Goal: Transaction & Acquisition: Book appointment/travel/reservation

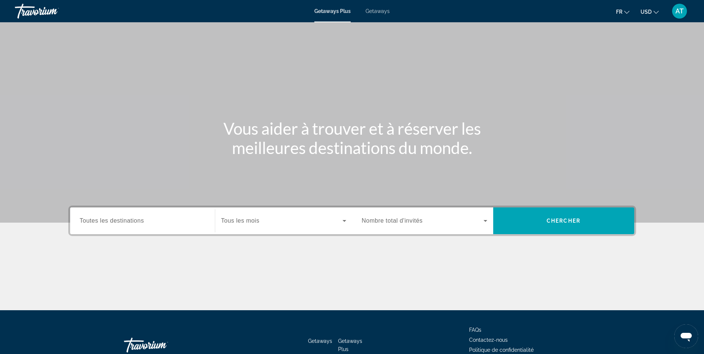
click at [97, 208] on div "Destination Toutes les destinations" at bounding box center [142, 221] width 137 height 27
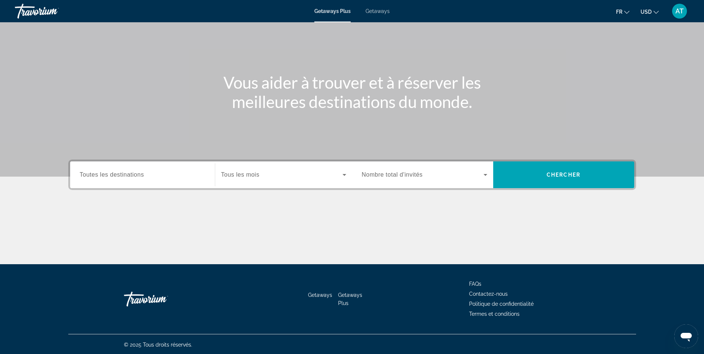
scroll to position [47, 0]
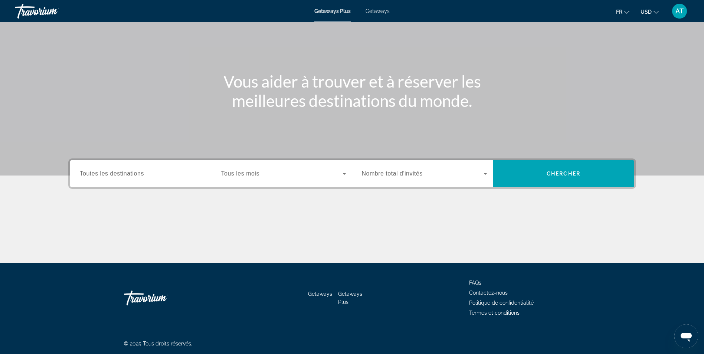
click at [108, 171] on span "Toutes les destinations" at bounding box center [112, 173] width 64 height 6
click at [108, 171] on input "Destination Toutes les destinations" at bounding box center [142, 174] width 125 height 9
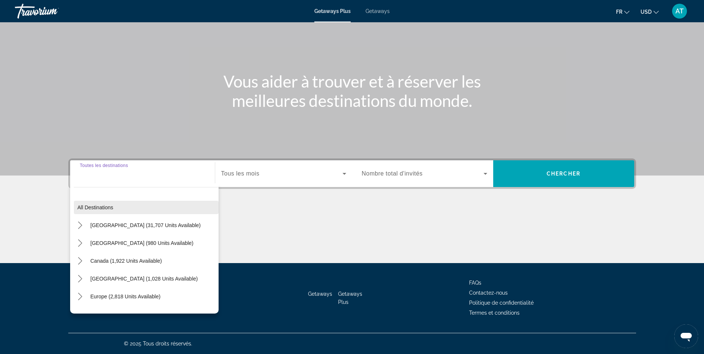
click at [149, 208] on span "Select destination: All destinations" at bounding box center [146, 208] width 145 height 18
type input "**********"
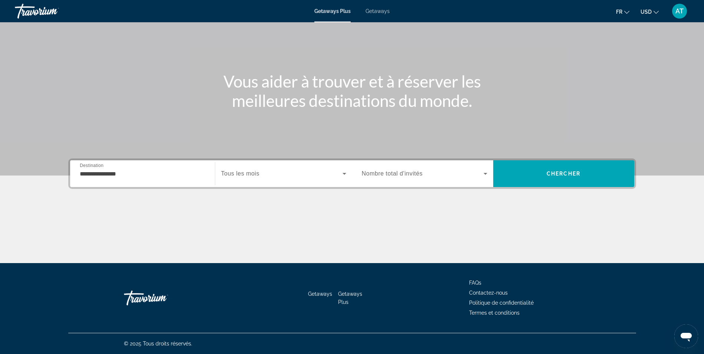
click at [291, 164] on div "Search widget" at bounding box center [283, 173] width 125 height 21
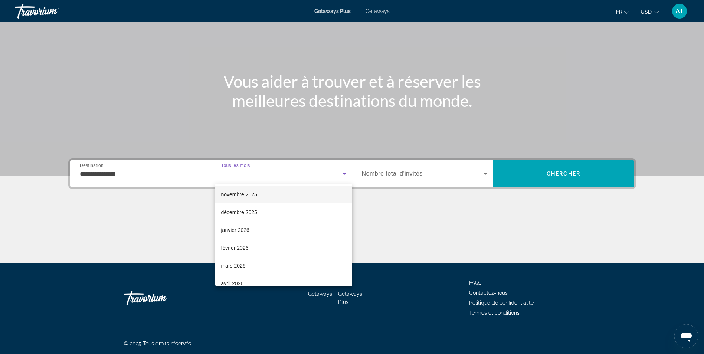
scroll to position [39, 0]
click at [268, 245] on mat-option "février 2026" at bounding box center [283, 246] width 137 height 18
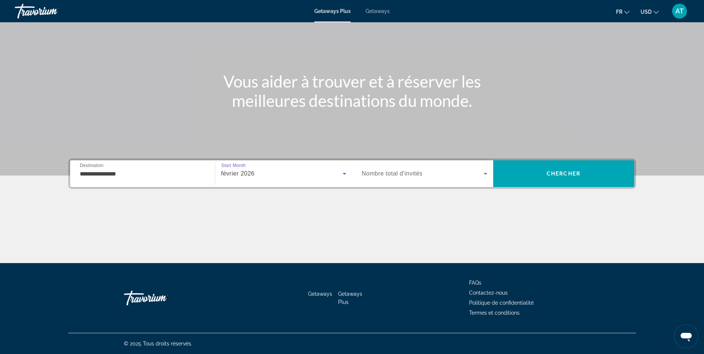
click at [383, 179] on div "Search widget" at bounding box center [424, 173] width 125 height 21
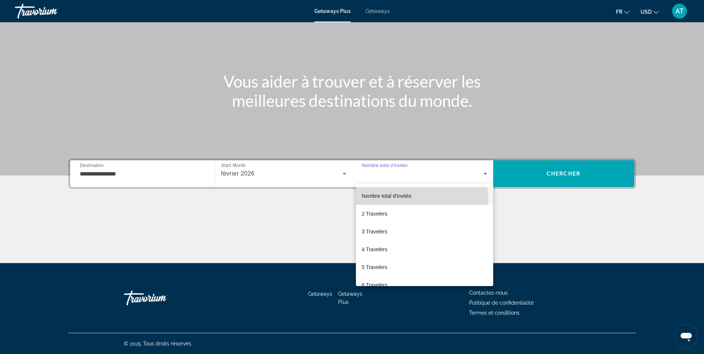
click at [377, 199] on span "Nombre total d'invités" at bounding box center [387, 196] width 50 height 9
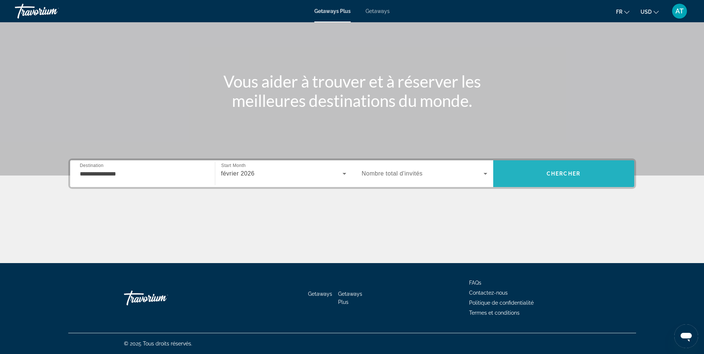
click at [513, 170] on span "Search" at bounding box center [563, 174] width 141 height 18
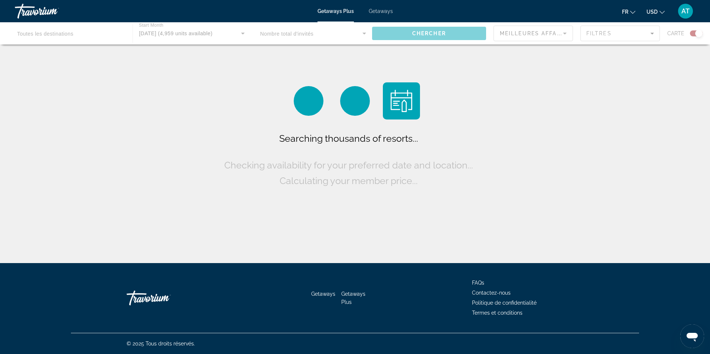
click at [658, 4] on div "fr English Español Français Italiano Português русский USD USD ($) MXN (Mex$) C…" at bounding box center [547, 11] width 295 height 16
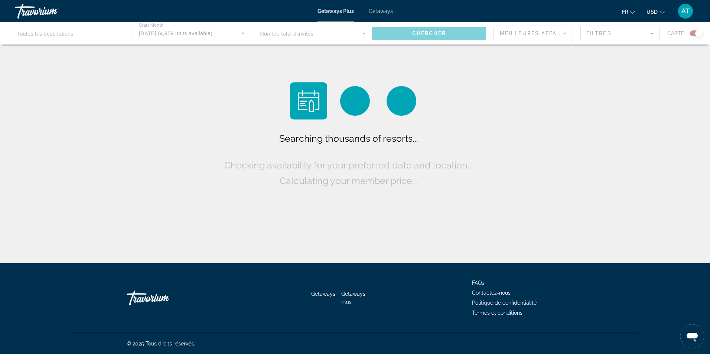
click at [652, 10] on span "USD" at bounding box center [651, 12] width 11 height 6
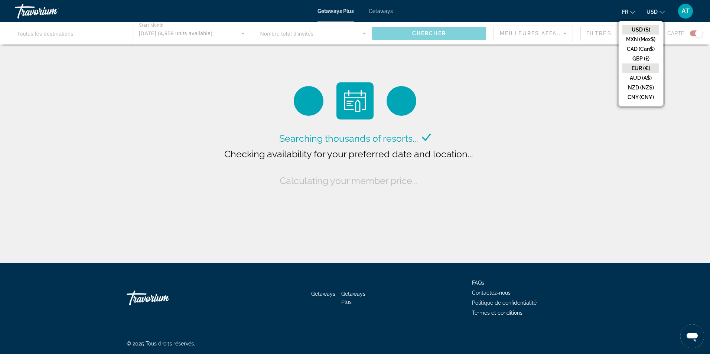
click at [634, 65] on button "EUR (€)" at bounding box center [640, 68] width 37 height 10
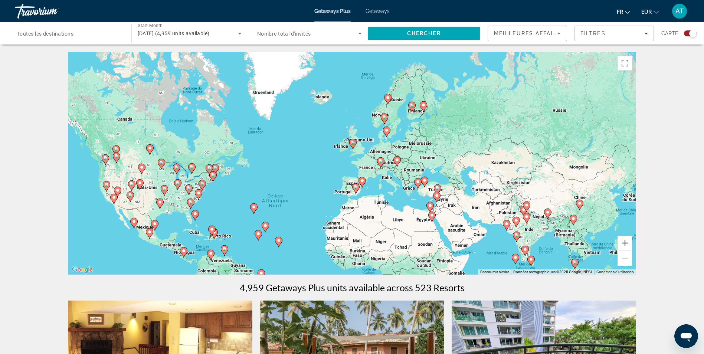
drag, startPoint x: 430, startPoint y: 175, endPoint x: 374, endPoint y: 226, distance: 75.9
click at [374, 226] on div "Pour activer le glissement avec le clavier, appuyez sur Alt+Entrée. Une fois ce…" at bounding box center [352, 163] width 568 height 223
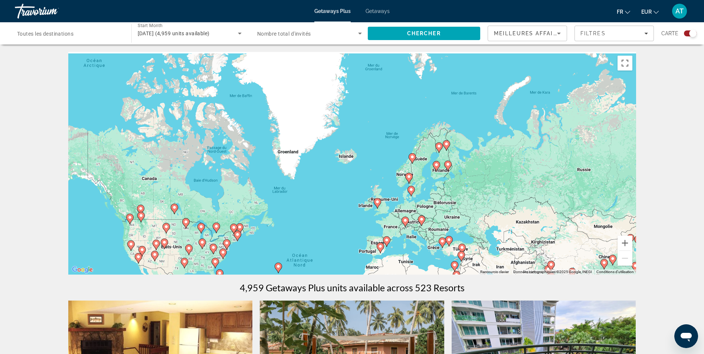
drag, startPoint x: 372, startPoint y: 183, endPoint x: 397, endPoint y: 249, distance: 70.3
click at [397, 249] on div "Pour activer le glissement avec le clavier, appuyez sur Alt+Entrée. Une fois ce…" at bounding box center [352, 163] width 568 height 223
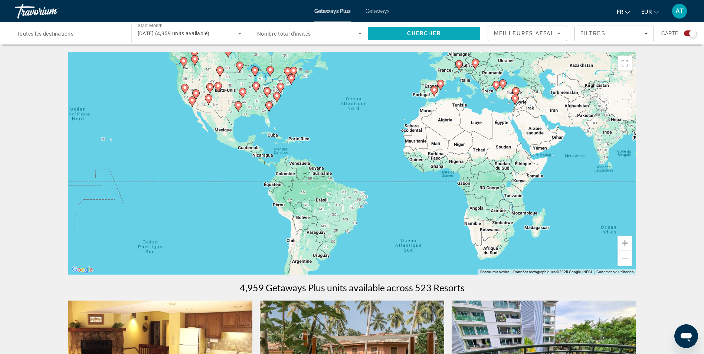
drag, startPoint x: 411, startPoint y: 186, endPoint x: 467, endPoint y: 29, distance: 167.1
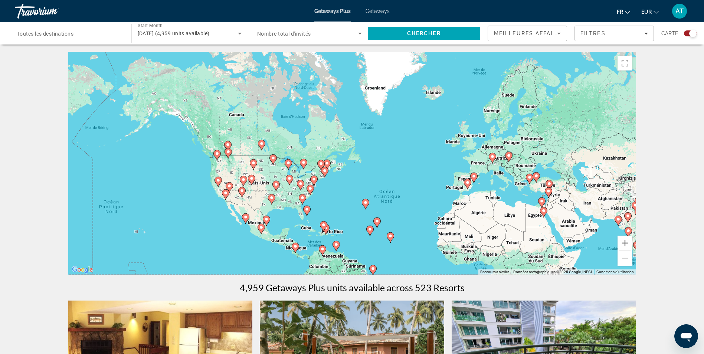
drag, startPoint x: 324, startPoint y: 133, endPoint x: 352, endPoint y: 233, distance: 104.4
click at [352, 233] on div "Pour activer le glissement avec le clavier, appuyez sur Alt+Entrée. Une fois ce…" at bounding box center [352, 163] width 568 height 223
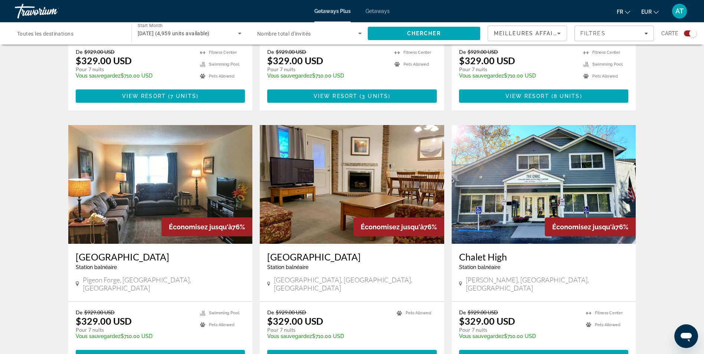
scroll to position [1077, 0]
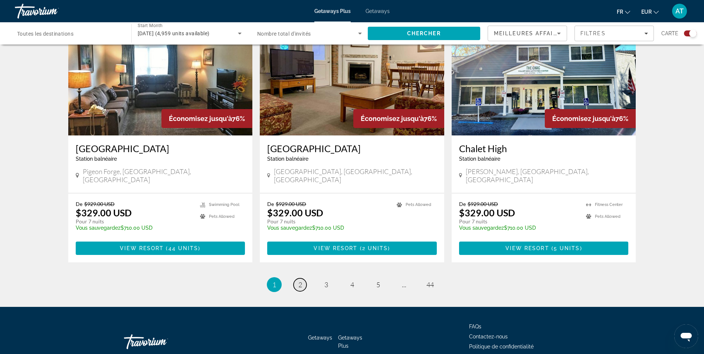
click at [306, 278] on link "page 2" at bounding box center [300, 284] width 13 height 13
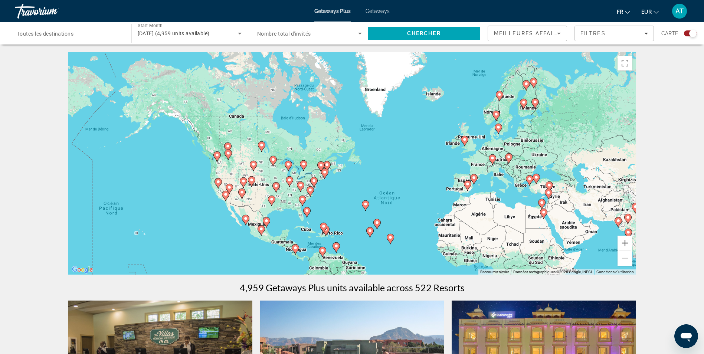
click at [554, 34] on span "Meilleures affaires" at bounding box center [529, 33] width 71 height 6
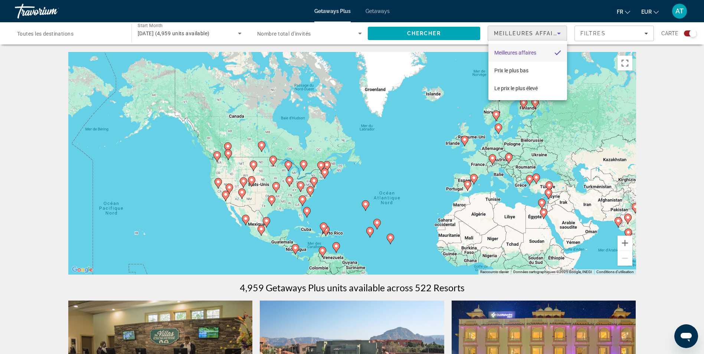
click at [594, 38] on div at bounding box center [352, 177] width 704 height 354
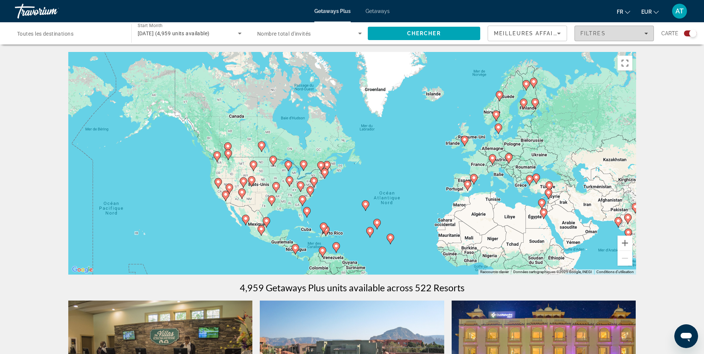
click at [592, 37] on span "Filters" at bounding box center [614, 34] width 79 height 18
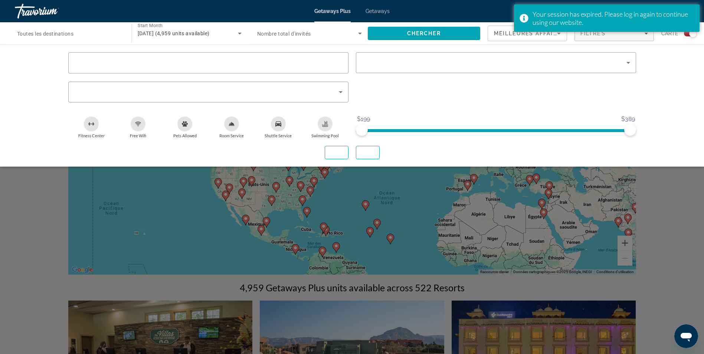
click at [645, 179] on div "Search widget" at bounding box center [352, 232] width 704 height 243
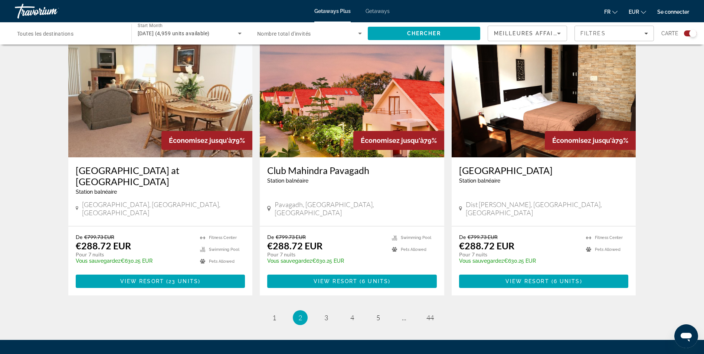
scroll to position [1055, 0]
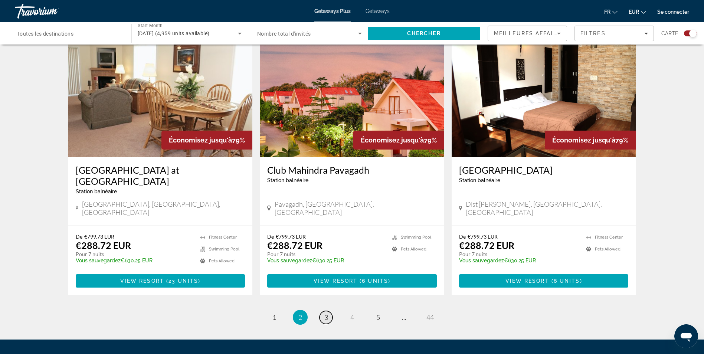
click at [325, 313] on span "3" at bounding box center [326, 317] width 4 height 8
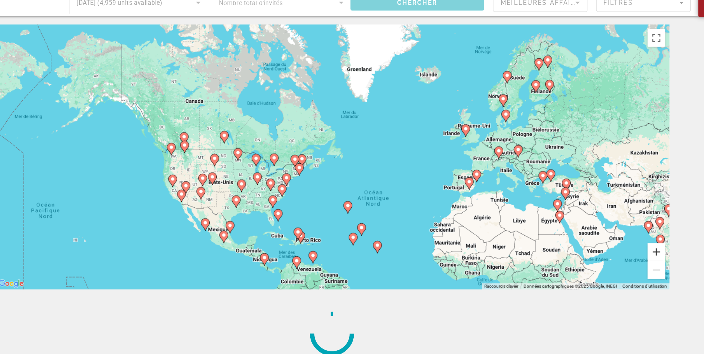
click at [623, 242] on button "Zoom avant" at bounding box center [625, 243] width 15 height 15
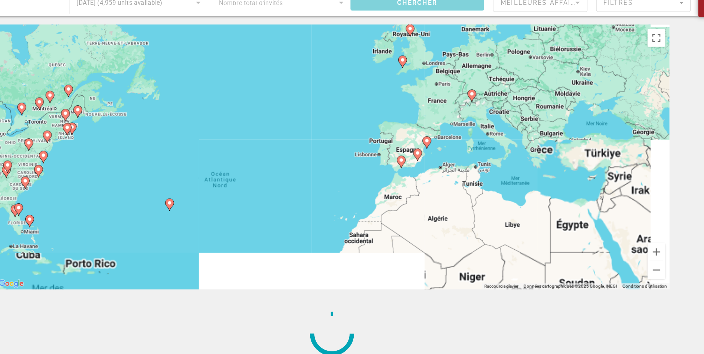
drag, startPoint x: 600, startPoint y: 241, endPoint x: 417, endPoint y: 185, distance: 191.2
click at [417, 185] on div "Pour activer le glissement avec le clavier, appuyez sur Alt+Entrée. Une fois ce…" at bounding box center [352, 163] width 568 height 223
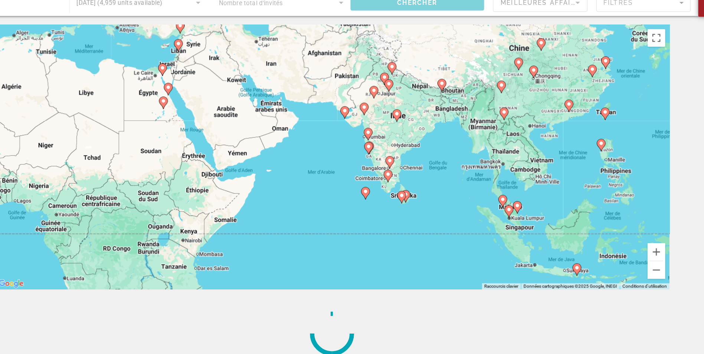
drag, startPoint x: 448, startPoint y: 204, endPoint x: 390, endPoint y: 196, distance: 58.8
click at [390, 196] on div "Pour activer le glissement avec le clavier, appuyez sur Alt+Entrée. Une fois ce…" at bounding box center [352, 163] width 568 height 223
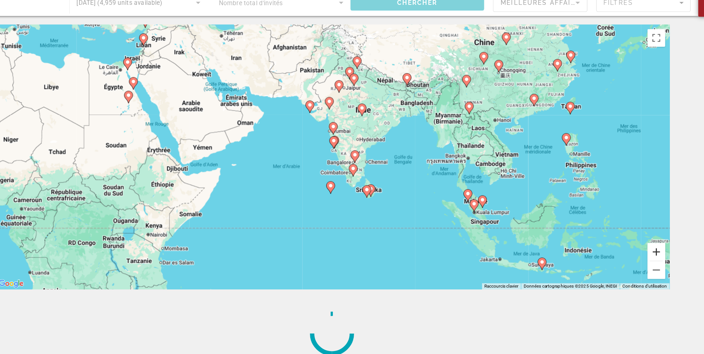
click at [626, 240] on button "Zoom avant" at bounding box center [625, 243] width 15 height 15
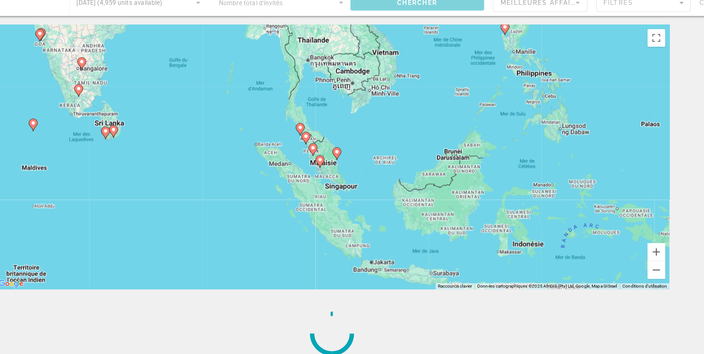
drag, startPoint x: 529, startPoint y: 202, endPoint x: 278, endPoint y: 116, distance: 265.4
click at [278, 116] on div "Pour activer le glissement avec le clavier, appuyez sur Alt+Entrée. Une fois ce…" at bounding box center [352, 163] width 568 height 223
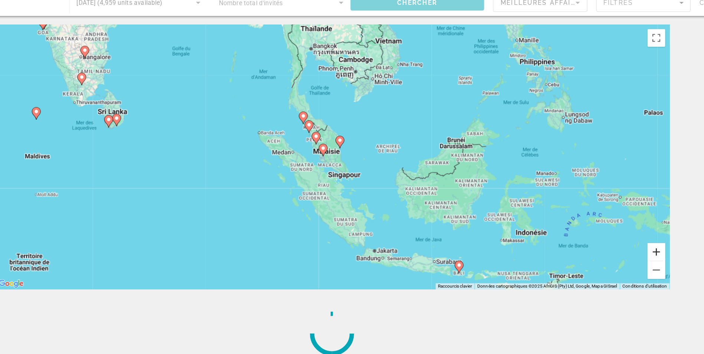
click at [622, 239] on button "Zoom avant" at bounding box center [625, 243] width 15 height 15
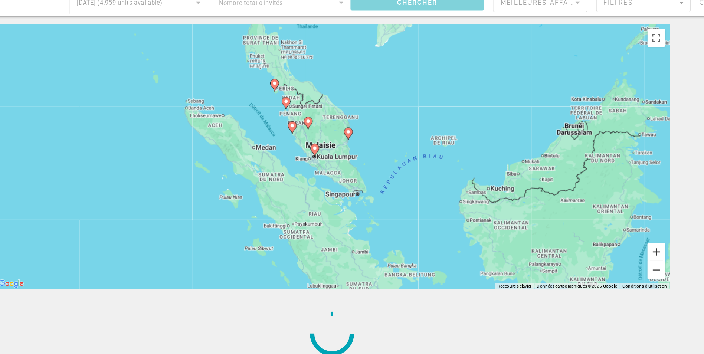
click at [622, 239] on button "Zoom avant" at bounding box center [625, 243] width 15 height 15
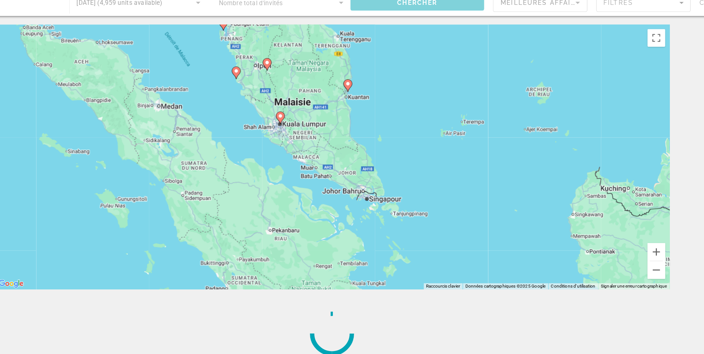
drag, startPoint x: 441, startPoint y: 236, endPoint x: 423, endPoint y: 202, distance: 38.9
click at [423, 202] on div "Pour activer le glissement avec le clavier, appuyez sur Alt+Entrée. Une fois ce…" at bounding box center [352, 163] width 568 height 223
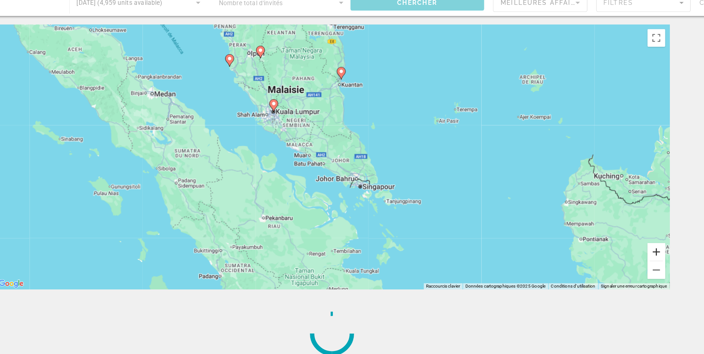
click at [620, 240] on button "Zoom avant" at bounding box center [625, 243] width 15 height 15
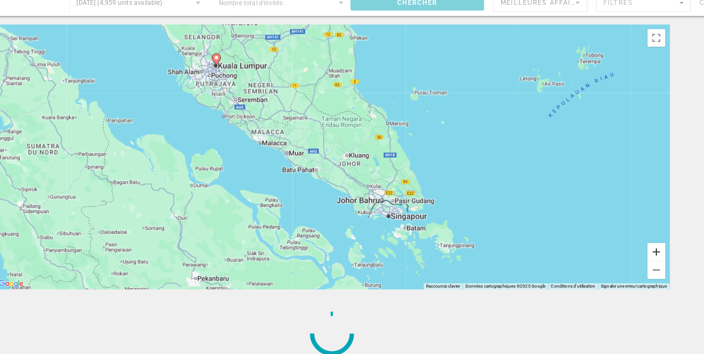
click at [620, 240] on button "Zoom avant" at bounding box center [625, 243] width 15 height 15
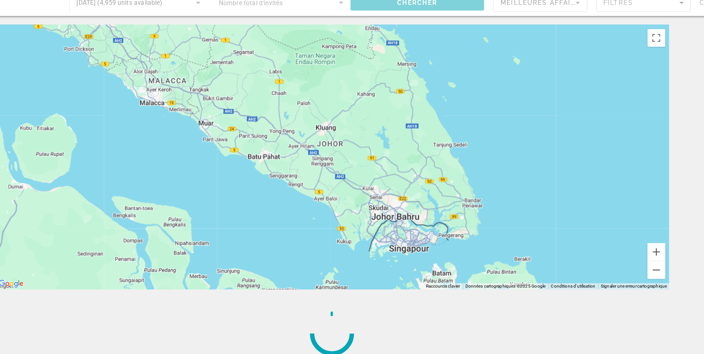
drag, startPoint x: 524, startPoint y: 229, endPoint x: 479, endPoint y: 190, distance: 59.7
click at [479, 190] on div "Pour activer le glissement avec le clavier, appuyez sur Alt+Entrée. Une fois ce…" at bounding box center [352, 163] width 568 height 223
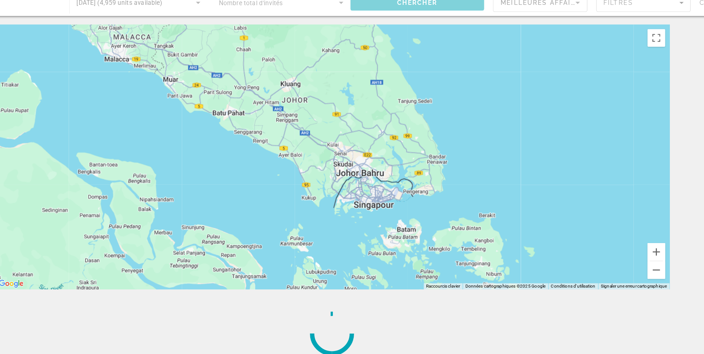
drag, startPoint x: 409, startPoint y: 219, endPoint x: 394, endPoint y: 187, distance: 35.9
click at [394, 187] on div "Main content" at bounding box center [352, 163] width 568 height 223
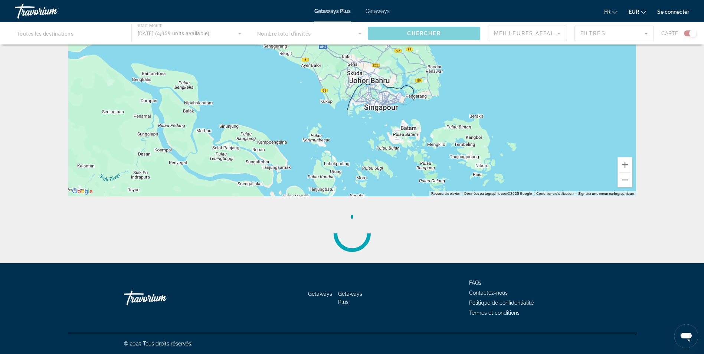
scroll to position [75, 0]
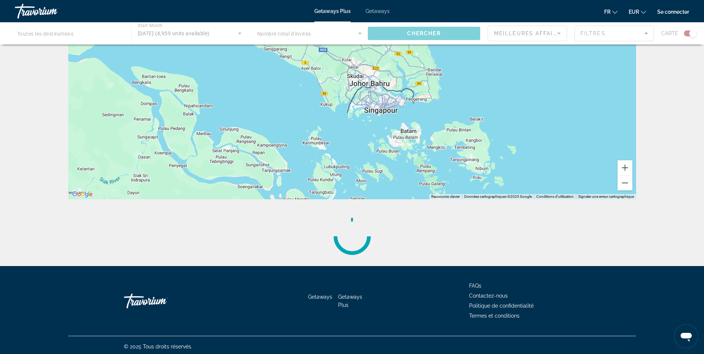
click at [515, 40] on div "Main content" at bounding box center [352, 33] width 704 height 22
click at [513, 32] on div "Main content" at bounding box center [352, 33] width 704 height 22
click at [621, 181] on button "Zoom arrière" at bounding box center [625, 183] width 15 height 15
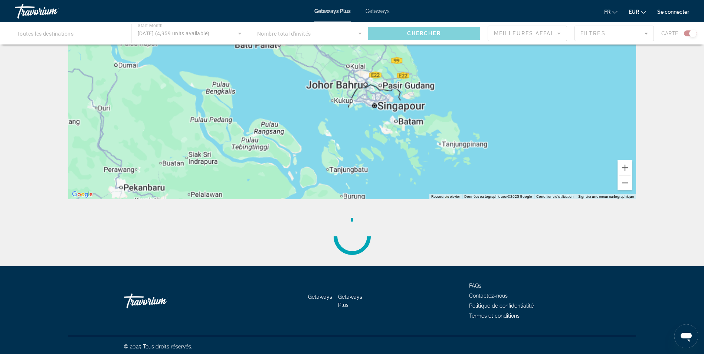
click at [621, 181] on button "Zoom arrière" at bounding box center [625, 183] width 15 height 15
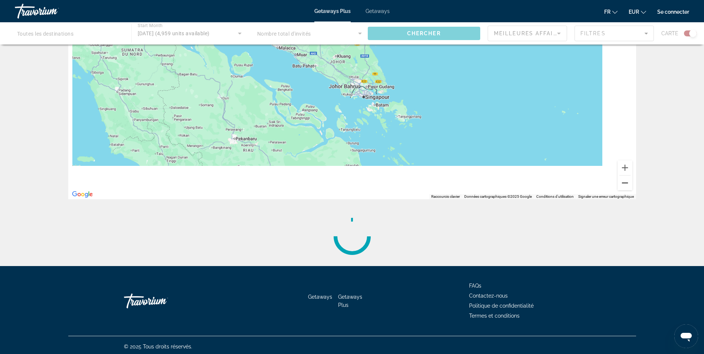
click at [621, 181] on button "Zoom arrière" at bounding box center [625, 183] width 15 height 15
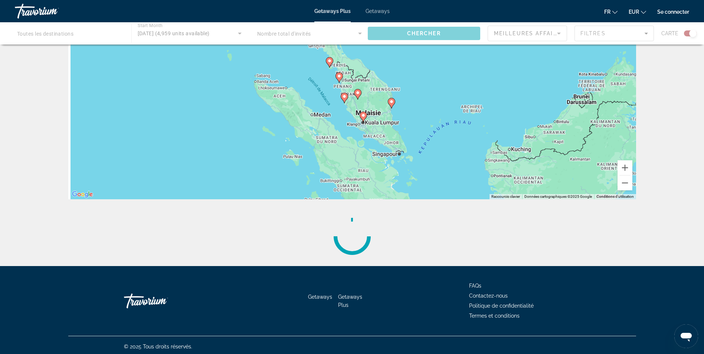
drag, startPoint x: 497, startPoint y: 147, endPoint x: 546, endPoint y: 222, distance: 89.2
click at [546, 222] on div "← Déplacement vers la gauche → Déplacement vers la droite ↑ Déplacement vers le…" at bounding box center [352, 122] width 598 height 290
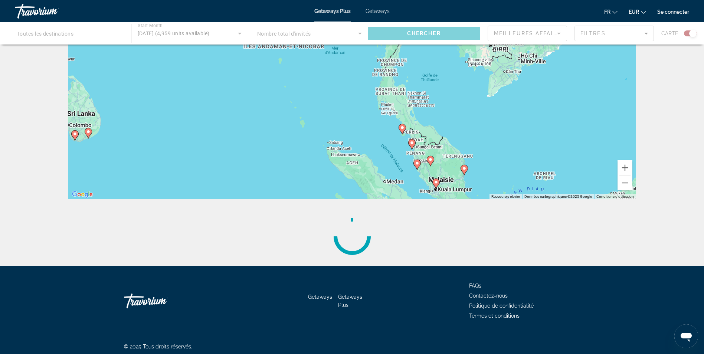
drag, startPoint x: 368, startPoint y: 131, endPoint x: 466, endPoint y: 213, distance: 127.8
click at [466, 213] on div "← Déplacement vers la gauche → Déplacement vers la droite ↑ Déplacement vers le…" at bounding box center [352, 122] width 598 height 290
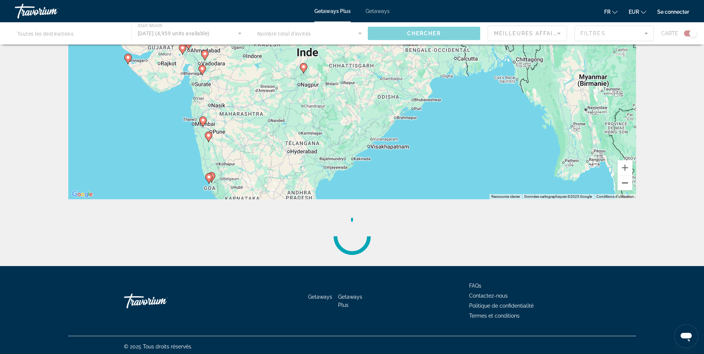
click at [627, 185] on button "Zoom arrière" at bounding box center [625, 183] width 15 height 15
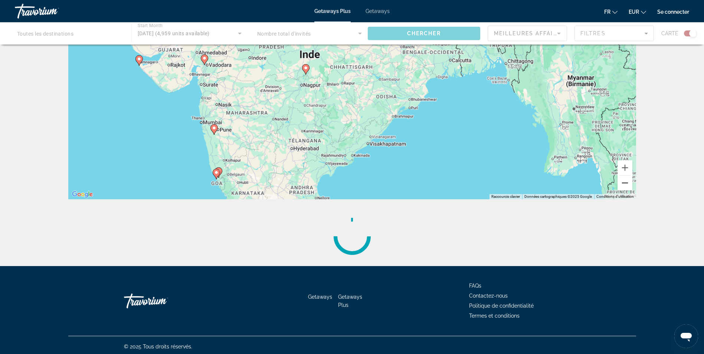
click at [627, 185] on button "Zoom arrière" at bounding box center [625, 183] width 15 height 15
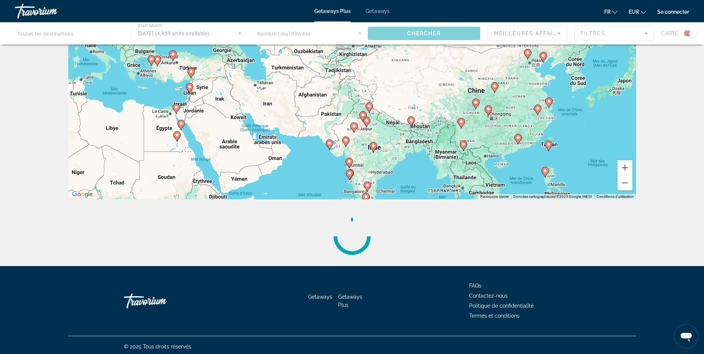
drag, startPoint x: 389, startPoint y: 128, endPoint x: 423, endPoint y: 196, distance: 76.7
click at [423, 196] on div "Pour activer le glissement avec le clavier, appuyez sur Alt+Entrée. Une fois ce…" at bounding box center [352, 88] width 568 height 223
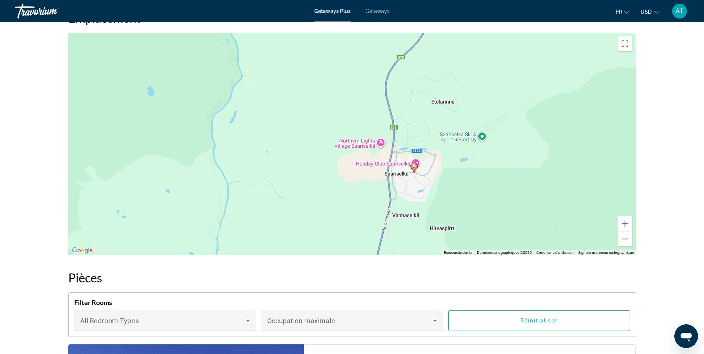
scroll to position [938, 0]
click at [443, 179] on div "Pour activer le glissement avec le clavier, appuyez sur Alt+Entrée. Une fois ce…" at bounding box center [352, 144] width 568 height 223
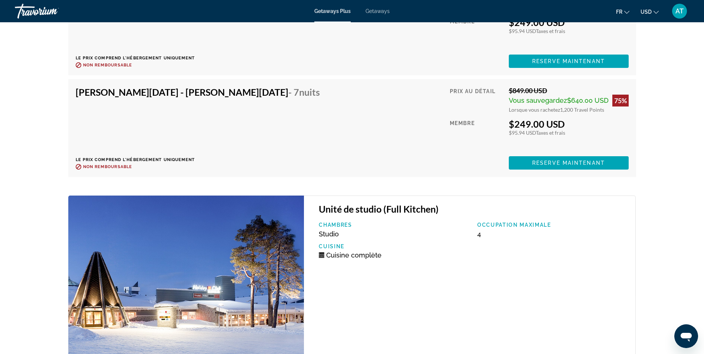
scroll to position [3014, 0]
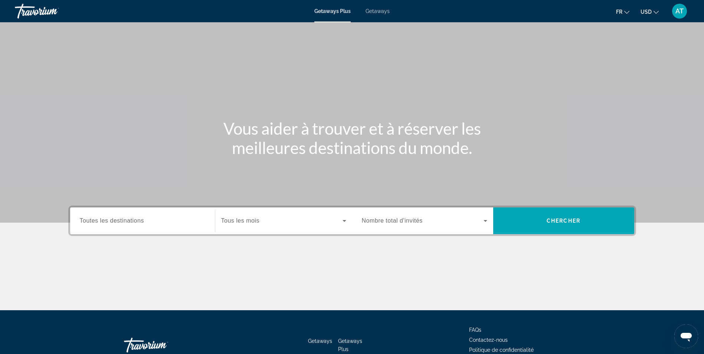
click at [261, 216] on div "Search widget" at bounding box center [283, 220] width 125 height 21
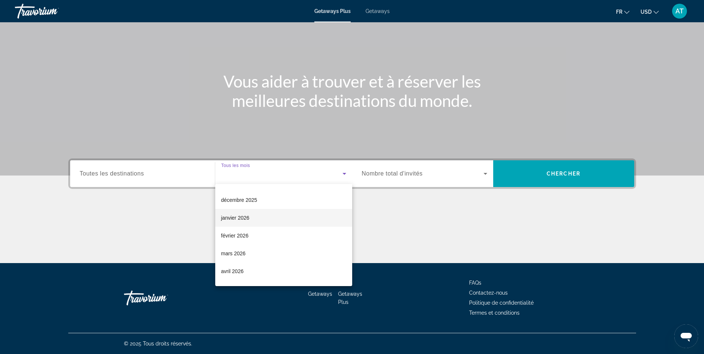
scroll to position [50, 0]
click at [288, 238] on mat-option "février 2026" at bounding box center [283, 235] width 137 height 18
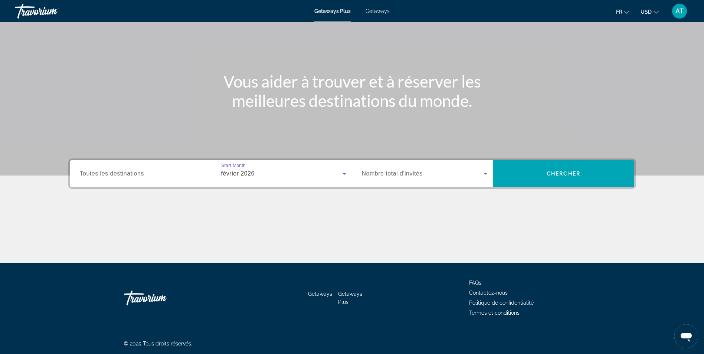
click at [386, 177] on span "Nombre total d'invités" at bounding box center [392, 173] width 61 height 6
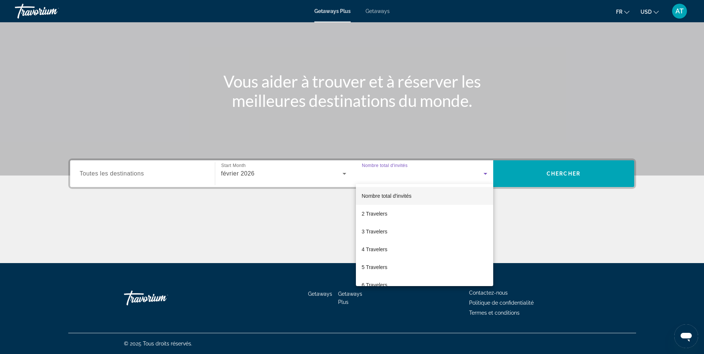
click at [280, 172] on div at bounding box center [352, 177] width 704 height 354
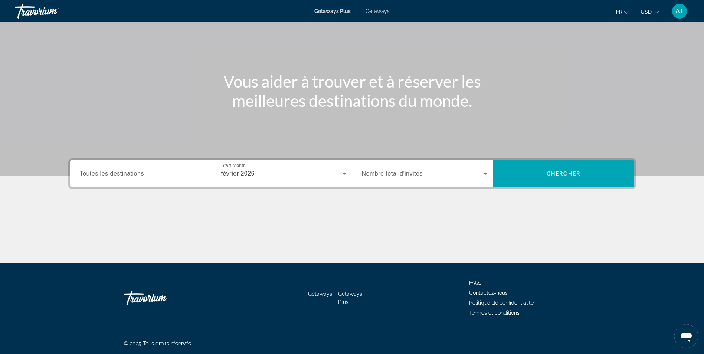
click at [273, 177] on div "février 2026" at bounding box center [281, 173] width 121 height 9
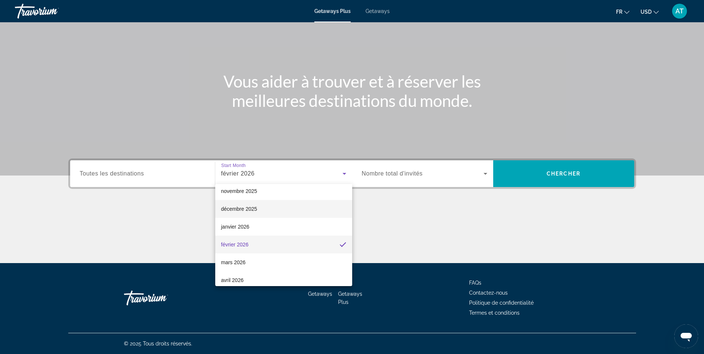
scroll to position [44, 0]
click at [266, 255] on mat-option "mars 2026" at bounding box center [283, 259] width 137 height 18
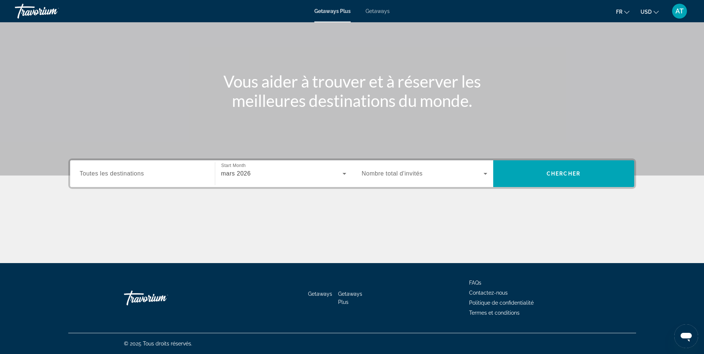
click at [369, 173] on span "Nombre total d'invités" at bounding box center [392, 173] width 61 height 6
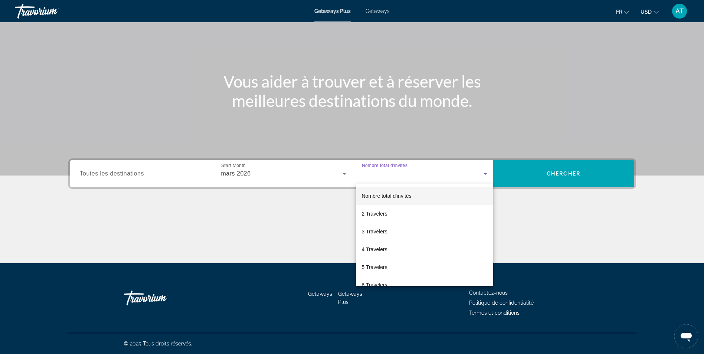
click at [516, 177] on div at bounding box center [352, 177] width 704 height 354
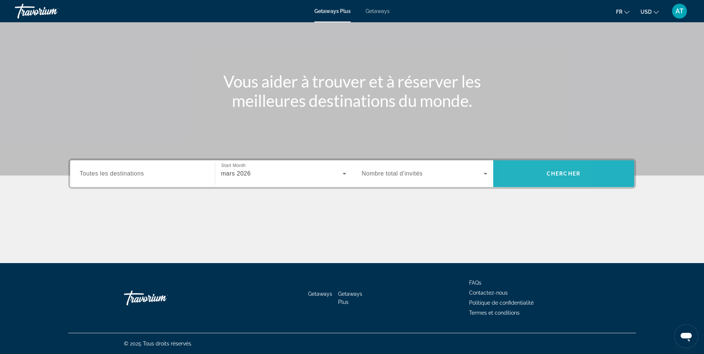
click at [520, 178] on span "Search" at bounding box center [563, 174] width 141 height 18
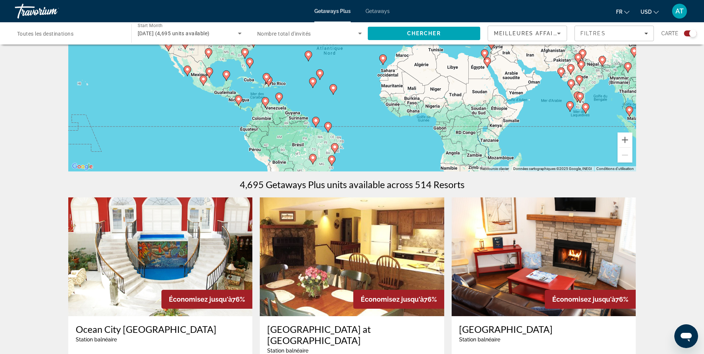
scroll to position [95, 0]
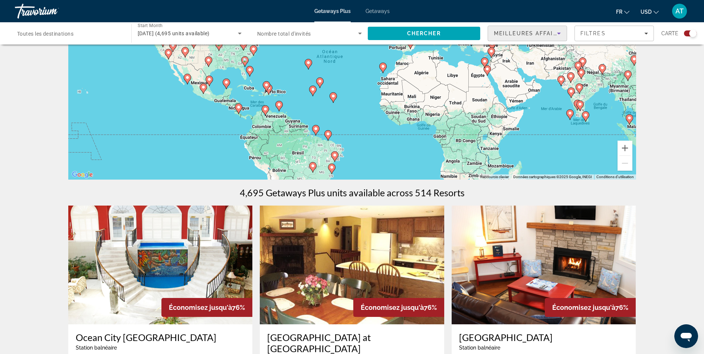
click at [530, 34] on span "Meilleures affaires" at bounding box center [529, 33] width 71 height 6
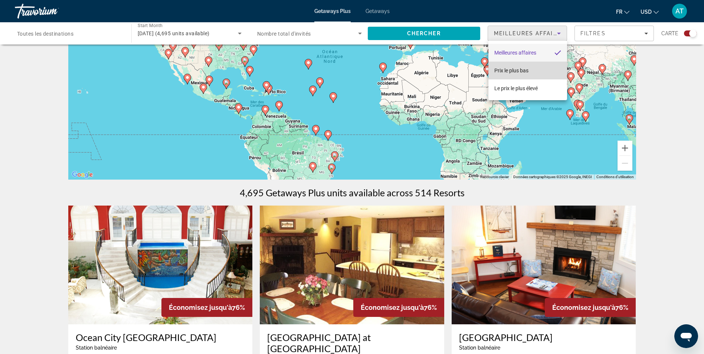
click at [513, 72] on span "Prix ​​le plus bas" at bounding box center [511, 71] width 34 height 6
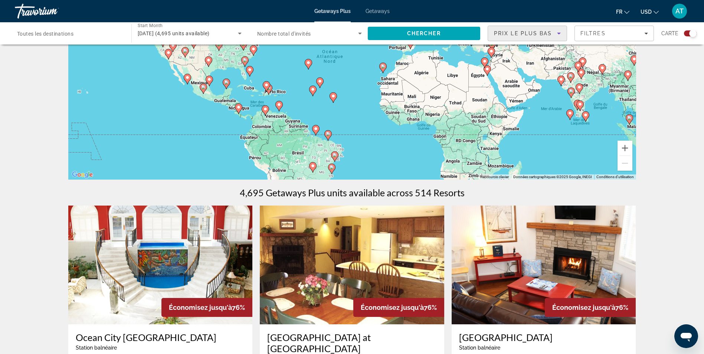
click at [652, 10] on button "USD USD ($) MXN (Mex$) CAD (Can$) GBP (£) EUR (€) AUD (A$) NZD (NZ$) CNY (CN¥)" at bounding box center [650, 11] width 18 height 11
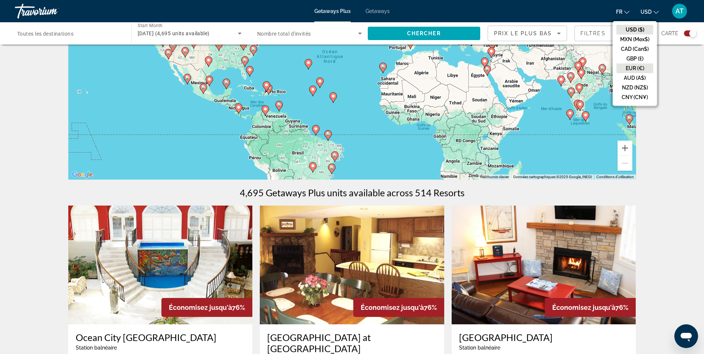
click at [639, 70] on button "EUR (€)" at bounding box center [635, 68] width 37 height 10
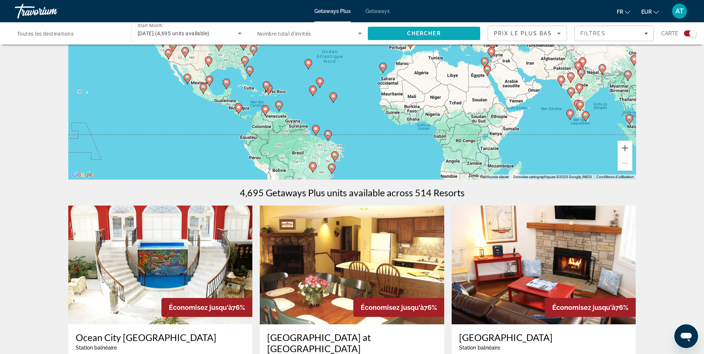
click at [466, 35] on span "Search" at bounding box center [424, 34] width 113 height 18
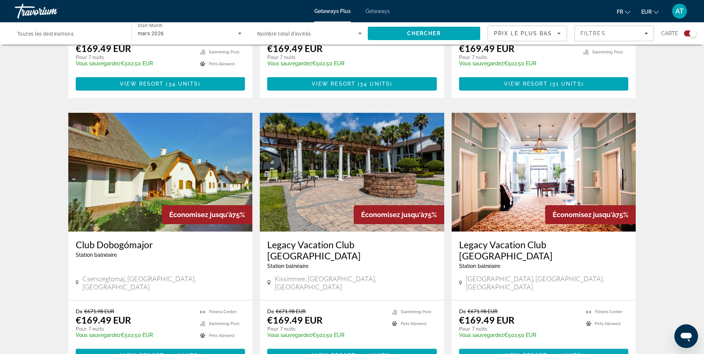
scroll to position [1003, 0]
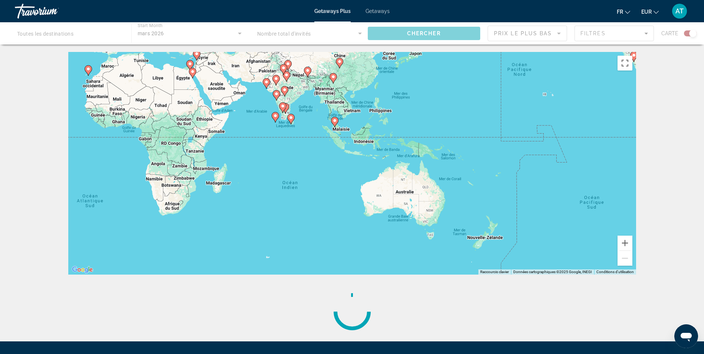
drag, startPoint x: 482, startPoint y: 215, endPoint x: 202, endPoint y: 132, distance: 291.4
click at [202, 132] on div "Pour activer le glissement avec le clavier, appuyez sur Alt+Entrée. Une fois ce…" at bounding box center [352, 163] width 568 height 223
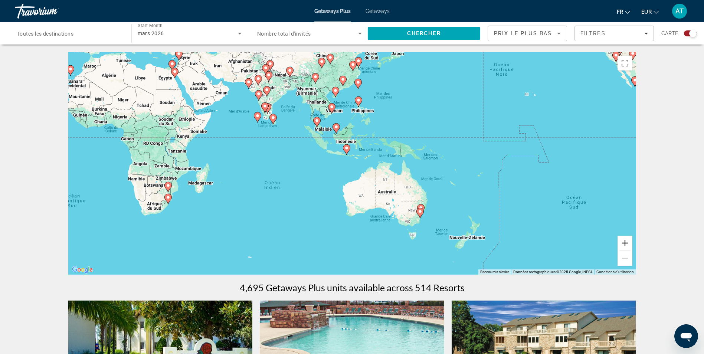
click at [626, 242] on button "Zoom avant" at bounding box center [625, 243] width 15 height 15
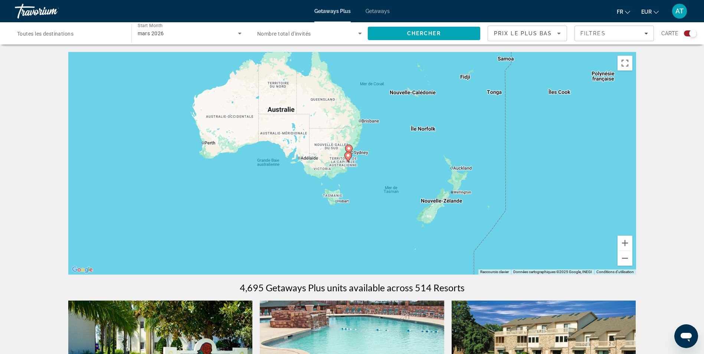
drag, startPoint x: 492, startPoint y: 230, endPoint x: 378, endPoint y: 147, distance: 141.1
click at [378, 147] on div "Pour activer le glissement avec le clavier, appuyez sur Alt+Entrée. Une fois ce…" at bounding box center [352, 163] width 568 height 223
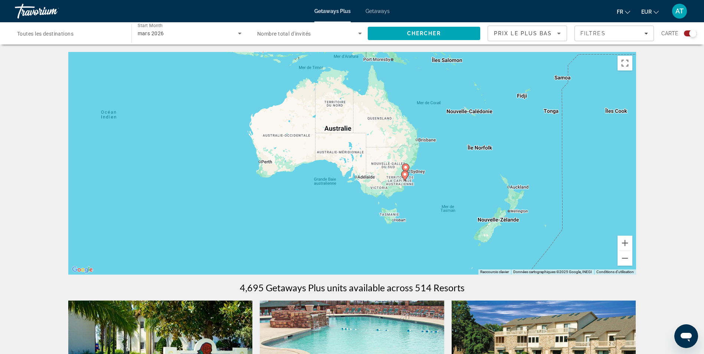
drag, startPoint x: 345, startPoint y: 137, endPoint x: 585, endPoint y: 237, distance: 260.6
click at [538, 219] on div "Pour activer le glissement avec le clavier, appuyez sur Alt+Entrée. Une fois ce…" at bounding box center [352, 163] width 568 height 223
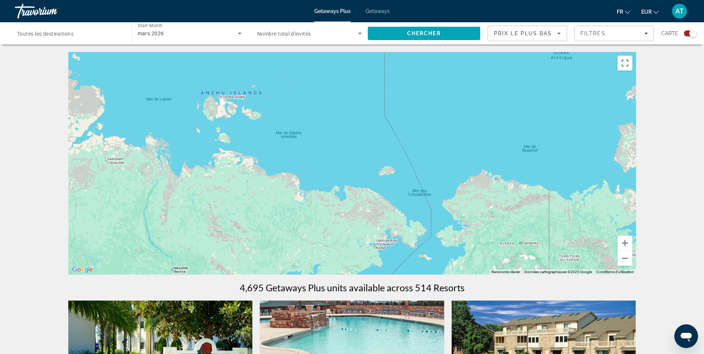
drag, startPoint x: 585, startPoint y: 237, endPoint x: 535, endPoint y: 187, distance: 70.9
click at [535, 187] on div "Pour activer le glissement avec le clavier, appuyez sur Alt+Entrée. Une fois ce…" at bounding box center [352, 163] width 568 height 223
click at [626, 257] on button "Zoom arrière" at bounding box center [625, 258] width 15 height 15
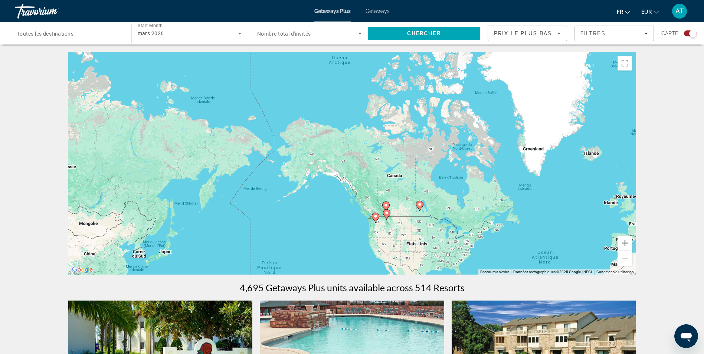
drag, startPoint x: 554, startPoint y: 195, endPoint x: 424, endPoint y: 144, distance: 140.0
click at [424, 144] on div "Pour activer le glissement avec le clavier, appuyez sur Alt+Entrée. Une fois ce…" at bounding box center [352, 163] width 568 height 223
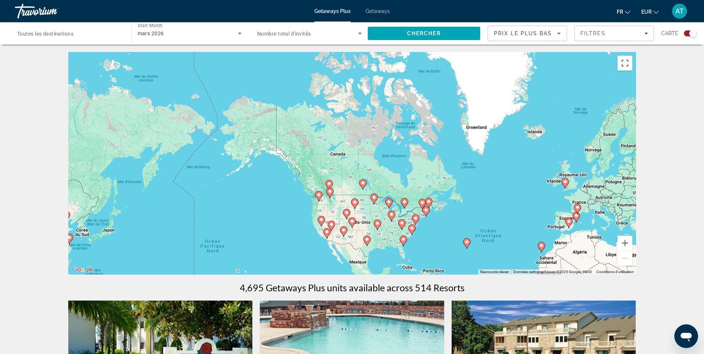
drag, startPoint x: 452, startPoint y: 185, endPoint x: 317, endPoint y: 114, distance: 152.6
click at [317, 114] on div "Pour activer le glissement avec le clavier, appuyez sur Alt+Entrée. Une fois ce…" at bounding box center [352, 163] width 568 height 223
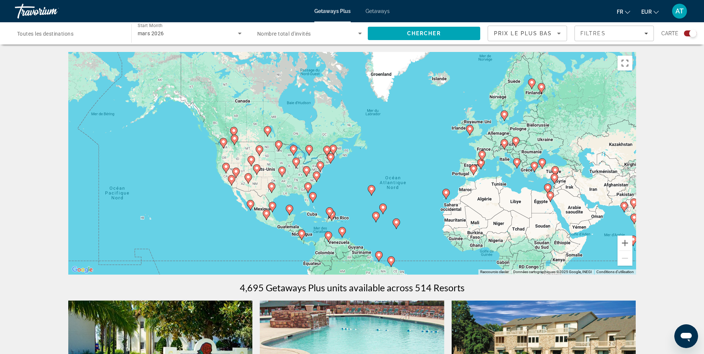
drag, startPoint x: 343, startPoint y: 138, endPoint x: 214, endPoint y: 68, distance: 147.4
click at [214, 68] on div "Pour activer le glissement avec le clavier, appuyez sur Alt+Entrée. Une fois ce…" at bounding box center [352, 163] width 568 height 223
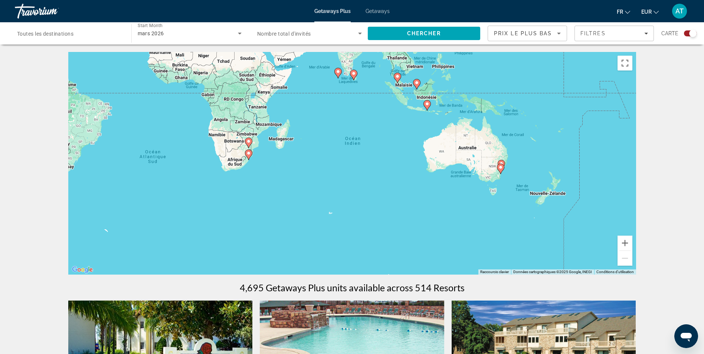
drag, startPoint x: 258, startPoint y: 108, endPoint x: 414, endPoint y: 170, distance: 167.9
click at [414, 170] on div "Pour activer le glissement avec le clavier, appuyez sur Alt+Entrée. Une fois ce…" at bounding box center [352, 163] width 568 height 223
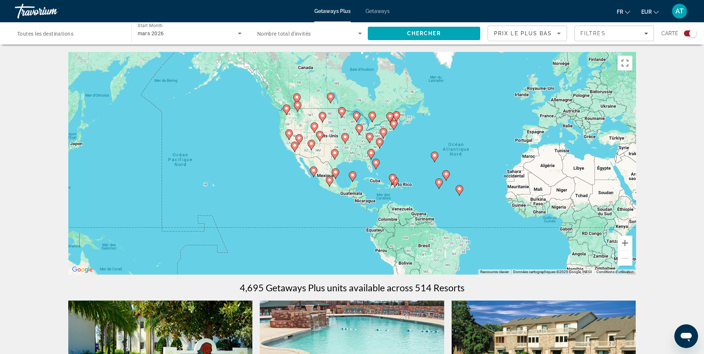
drag, startPoint x: 482, startPoint y: 189, endPoint x: 290, endPoint y: 101, distance: 210.5
click at [290, 101] on div "Pour activer le glissement avec le clavier, appuyez sur Alt+Entrée. Une fois ce…" at bounding box center [352, 163] width 568 height 223
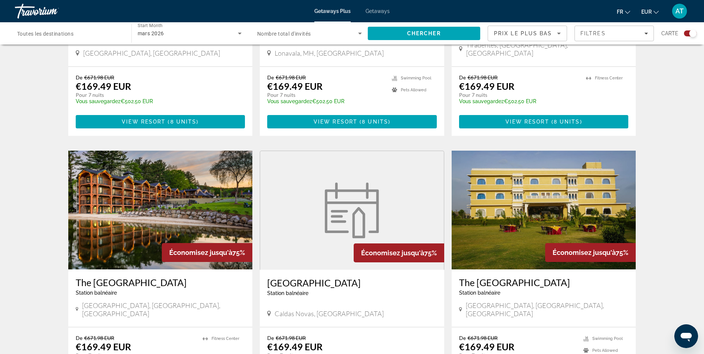
scroll to position [1078, 0]
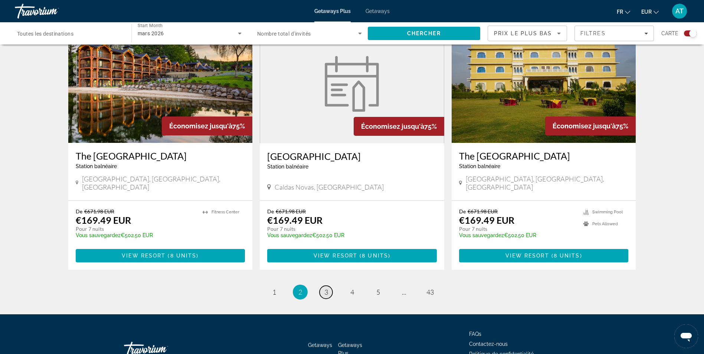
click at [330, 286] on link "page 3" at bounding box center [326, 292] width 13 height 13
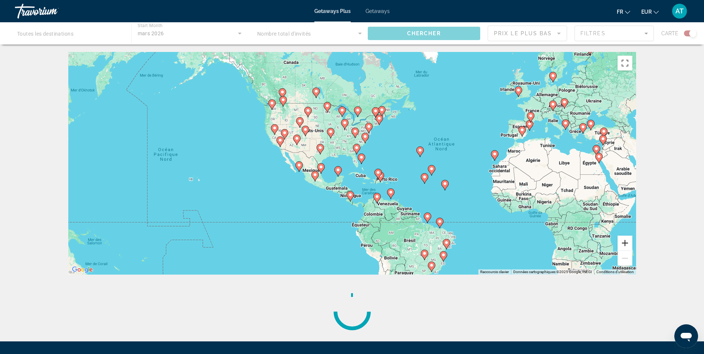
click at [626, 240] on button "Zoom avant" at bounding box center [625, 243] width 15 height 15
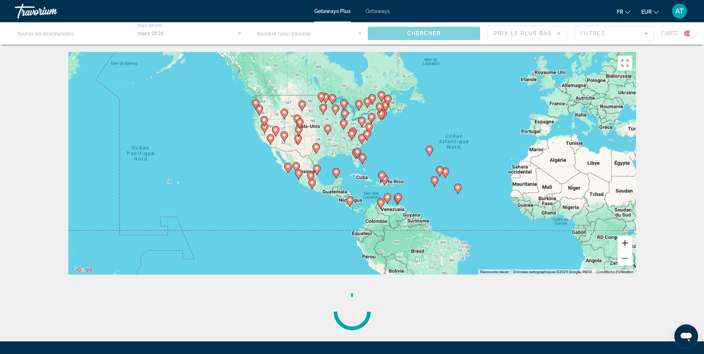
click at [626, 240] on button "Zoom avant" at bounding box center [625, 243] width 15 height 15
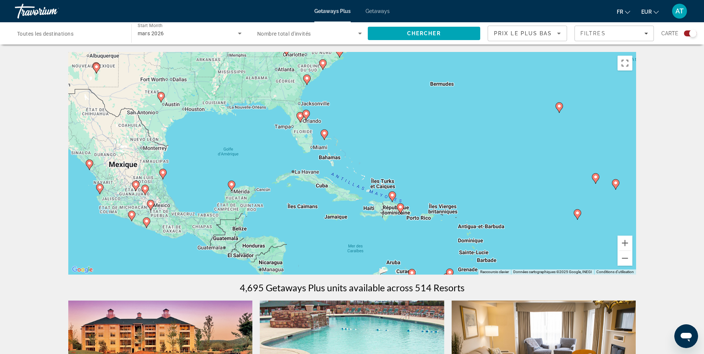
drag, startPoint x: 539, startPoint y: 239, endPoint x: 443, endPoint y: 199, distance: 104.4
click at [443, 199] on div "Pour activer le glissement avec le clavier, appuyez sur Alt+Entrée. Une fois ce…" at bounding box center [352, 163] width 568 height 223
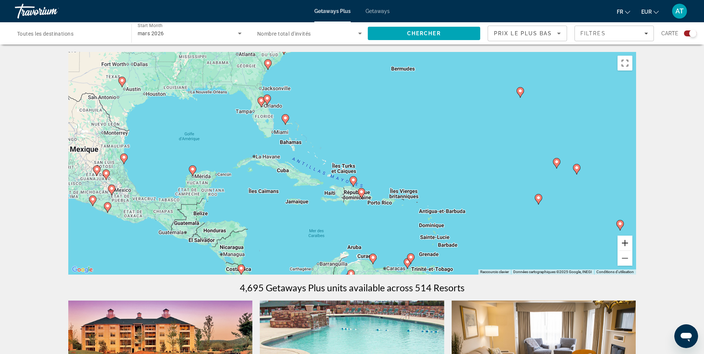
click at [626, 240] on button "Zoom avant" at bounding box center [625, 243] width 15 height 15
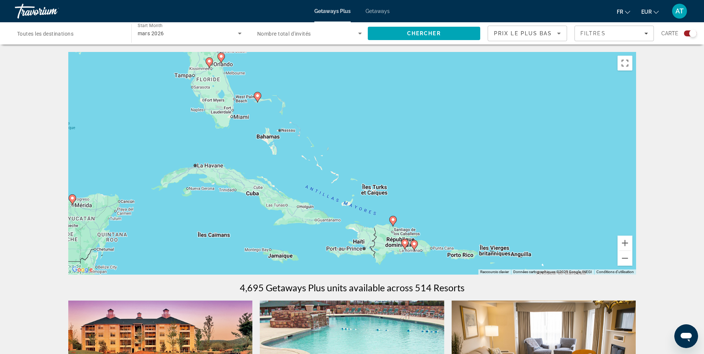
drag, startPoint x: 381, startPoint y: 204, endPoint x: 454, endPoint y: 234, distance: 79.9
click at [454, 234] on div "Pour activer le glissement avec le clavier, appuyez sur Alt+Entrée. Une fois ce…" at bounding box center [352, 163] width 568 height 223
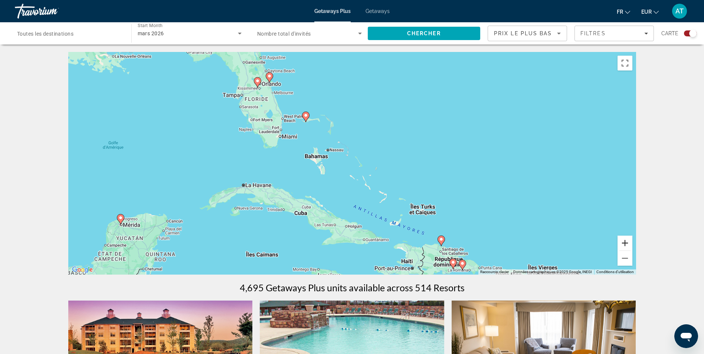
click at [626, 242] on button "Zoom avant" at bounding box center [625, 243] width 15 height 15
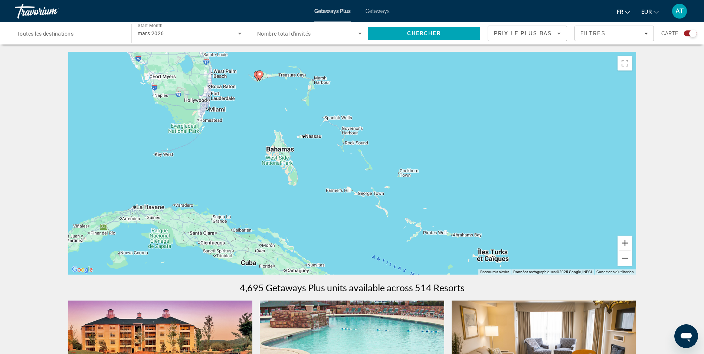
click at [626, 242] on button "Zoom avant" at bounding box center [625, 243] width 15 height 15
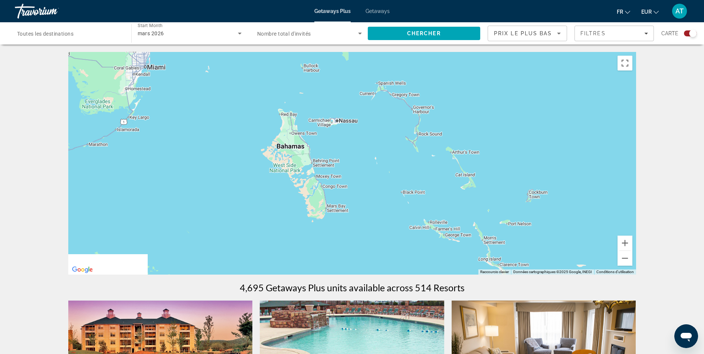
drag, startPoint x: 392, startPoint y: 170, endPoint x: 481, endPoint y: 183, distance: 89.9
click at [481, 183] on div "Main content" at bounding box center [352, 163] width 568 height 223
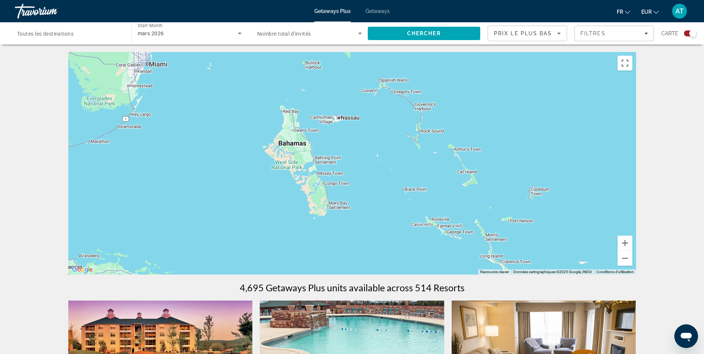
drag, startPoint x: 444, startPoint y: 182, endPoint x: 430, endPoint y: 161, distance: 24.8
click at [430, 161] on div "Pour activer le glissement avec le clavier, appuyez sur Alt+Entrée. Une fois ce…" at bounding box center [352, 163] width 568 height 223
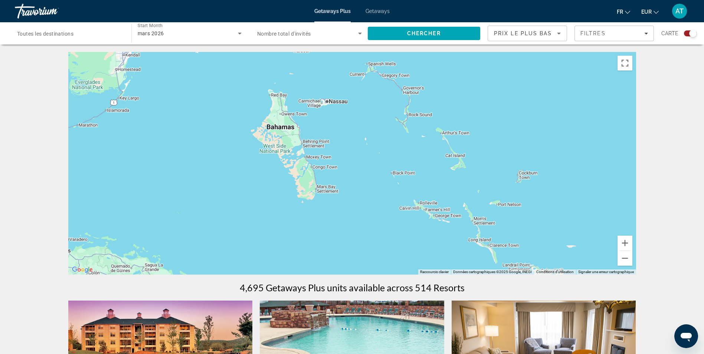
click at [514, 28] on div "Prix ​​le plus bas" at bounding box center [527, 36] width 67 height 21
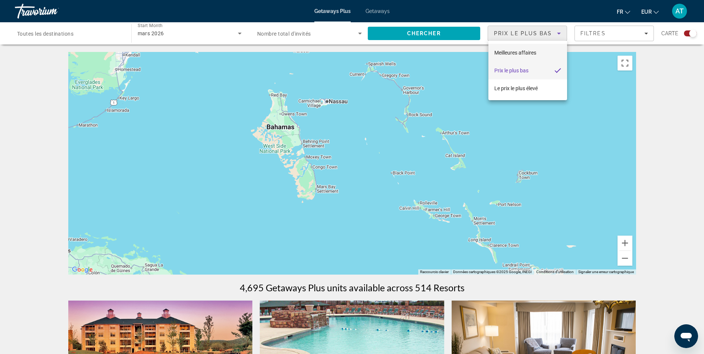
click at [506, 54] on span "Meilleures affaires" at bounding box center [515, 53] width 42 height 6
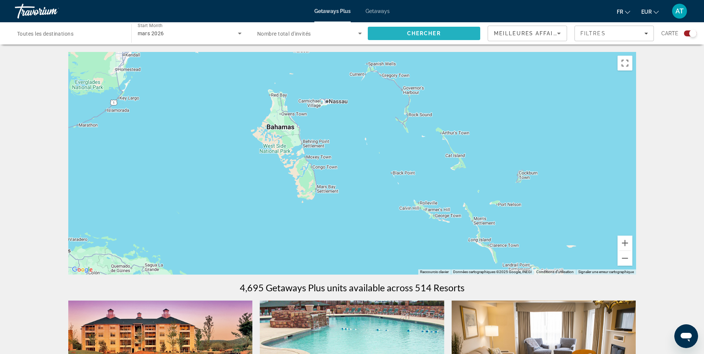
click at [434, 30] on span "Chercher" at bounding box center [424, 33] width 34 height 6
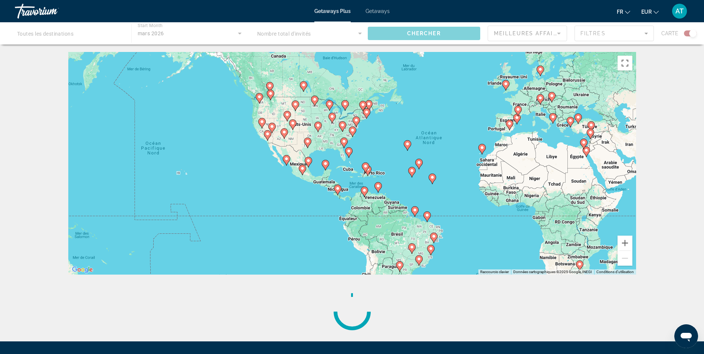
click at [366, 140] on div "Pour activer le glissement avec le clavier, appuyez sur Alt+Entrée. Une fois ce…" at bounding box center [352, 163] width 568 height 223
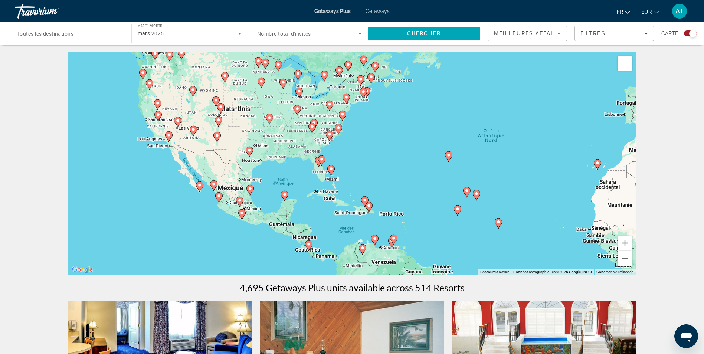
click at [363, 183] on div "Pour activer le glissement avec le clavier, appuyez sur Alt+Entrée. Une fois ce…" at bounding box center [352, 163] width 568 height 223
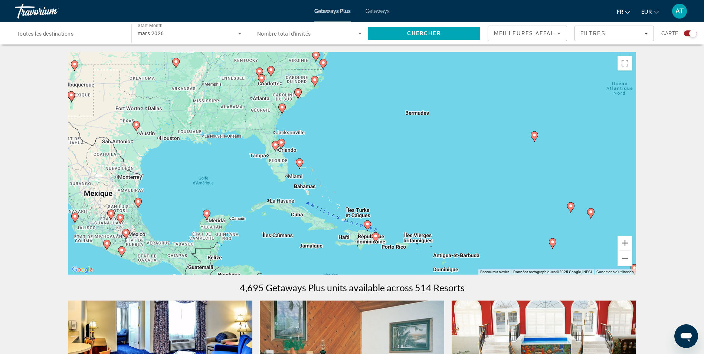
click at [344, 172] on div "Pour activer le glissement avec le clavier, appuyez sur Alt+Entrée. Une fois ce…" at bounding box center [352, 163] width 568 height 223
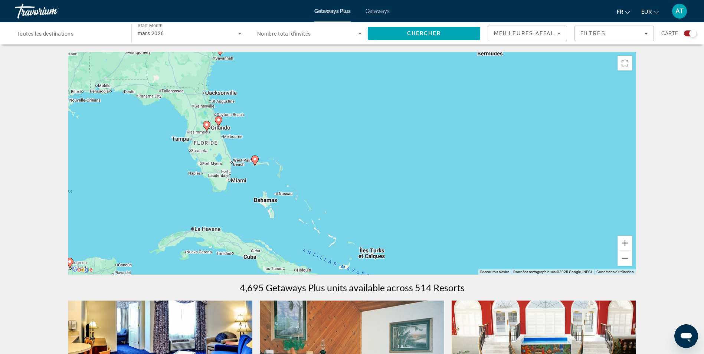
click at [299, 197] on div "Pour activer le glissement avec le clavier, appuyez sur Alt+Entrée. Une fois ce…" at bounding box center [352, 163] width 568 height 223
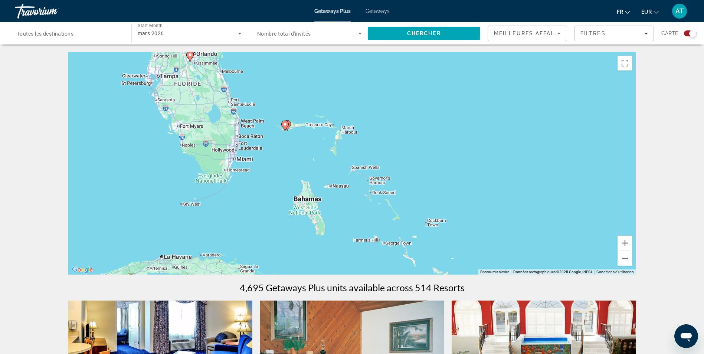
drag, startPoint x: 292, startPoint y: 200, endPoint x: 368, endPoint y: 195, distance: 76.3
click at [368, 195] on div "Pour activer le glissement avec le clavier, appuyez sur Alt+Entrée. Une fois ce…" at bounding box center [352, 163] width 568 height 223
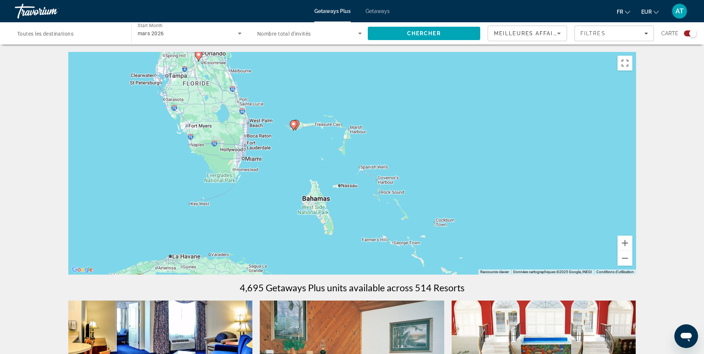
click at [352, 216] on div "Pour activer le glissement avec le clavier, appuyez sur Alt+Entrée. Une fois ce…" at bounding box center [352, 163] width 568 height 223
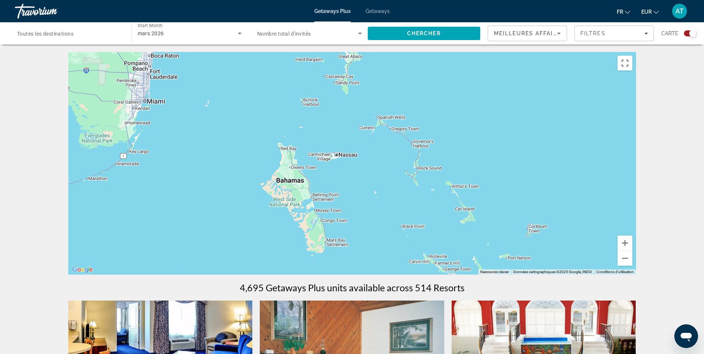
drag, startPoint x: 330, startPoint y: 216, endPoint x: 353, endPoint y: 215, distance: 23.4
click at [353, 215] on div "Pour activer le glissement avec le clavier, appuyez sur Alt+Entrée. Une fois ce…" at bounding box center [352, 163] width 568 height 223
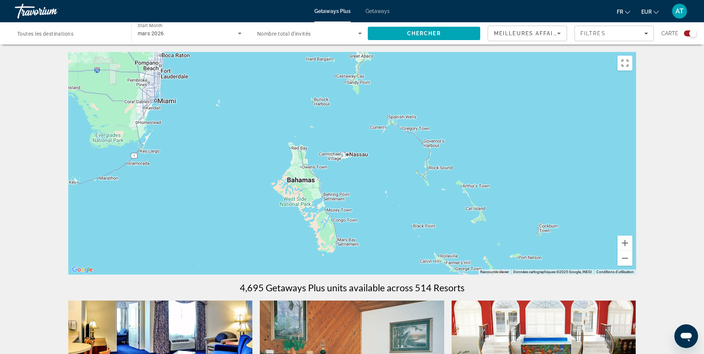
scroll to position [231, 0]
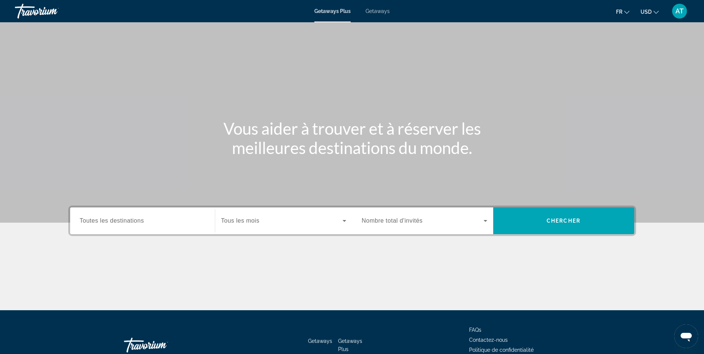
click at [124, 215] on div "Search widget" at bounding box center [142, 220] width 125 height 21
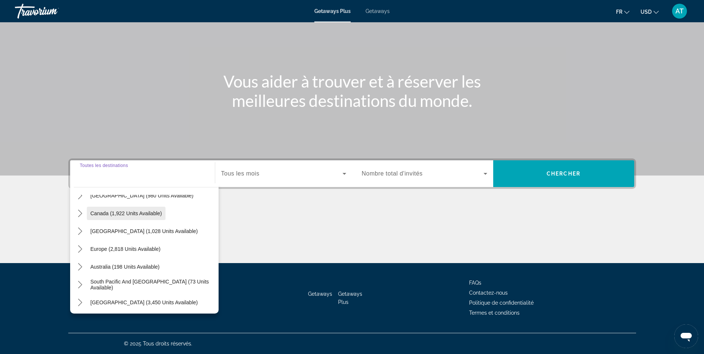
scroll to position [50, 0]
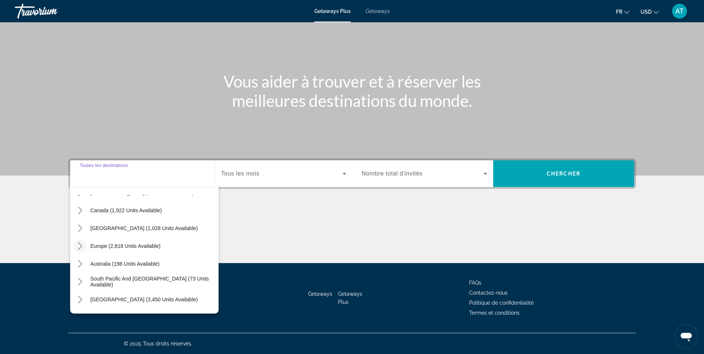
click at [83, 244] on icon "Toggle Europe (2,818 units available) submenu" at bounding box center [79, 245] width 7 height 7
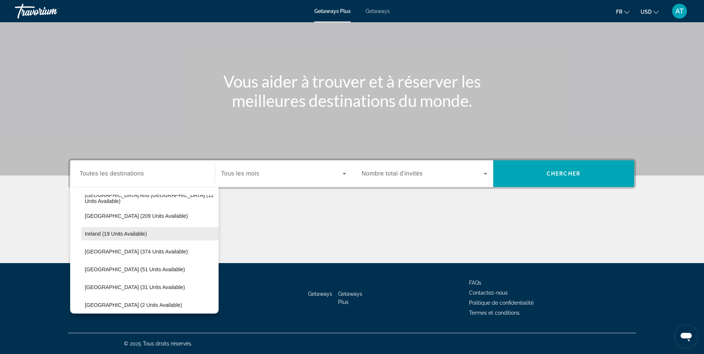
scroll to position [223, 0]
click at [101, 236] on span "Ireland (19 units available)" at bounding box center [116, 234] width 62 height 6
type input "**********"
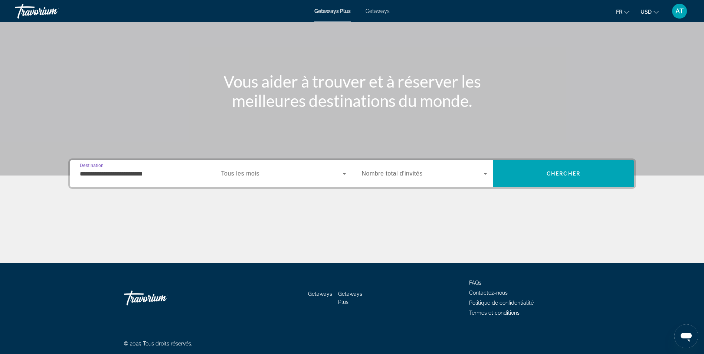
click at [302, 172] on span "Search widget" at bounding box center [281, 173] width 121 height 9
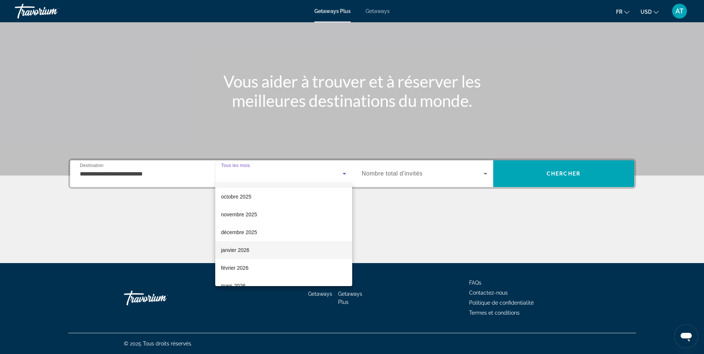
scroll to position [17, 0]
click at [268, 260] on mat-option "février 2026" at bounding box center [283, 268] width 137 height 18
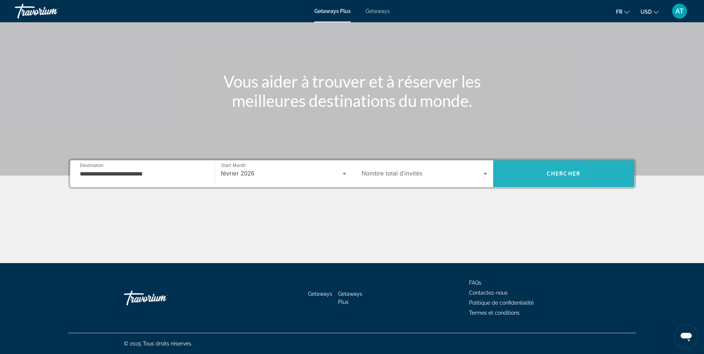
click at [520, 175] on span "Search" at bounding box center [563, 174] width 141 height 18
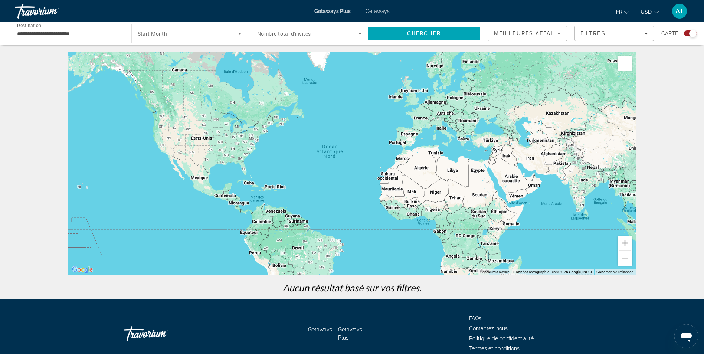
click at [218, 33] on span "Search widget" at bounding box center [188, 33] width 101 height 9
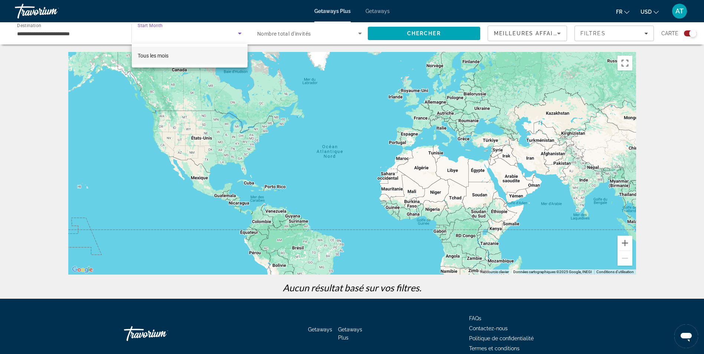
click at [190, 54] on mat-option "Tous les mois" at bounding box center [190, 56] width 116 height 18
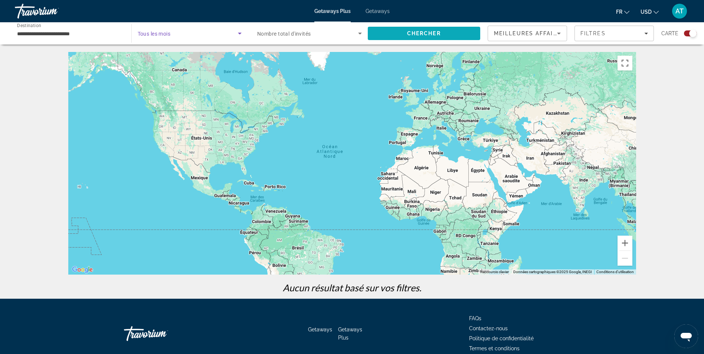
click at [381, 32] on span "Search" at bounding box center [424, 34] width 113 height 18
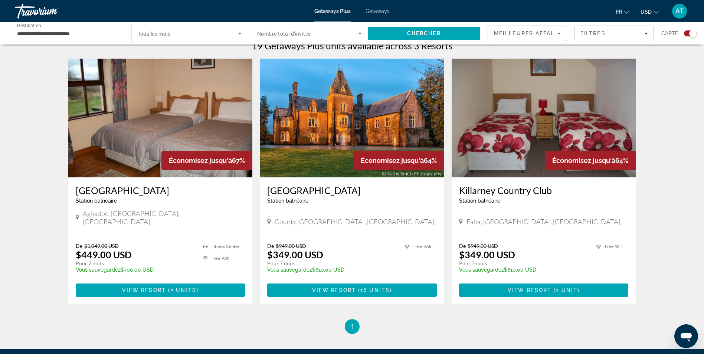
scroll to position [242, 0]
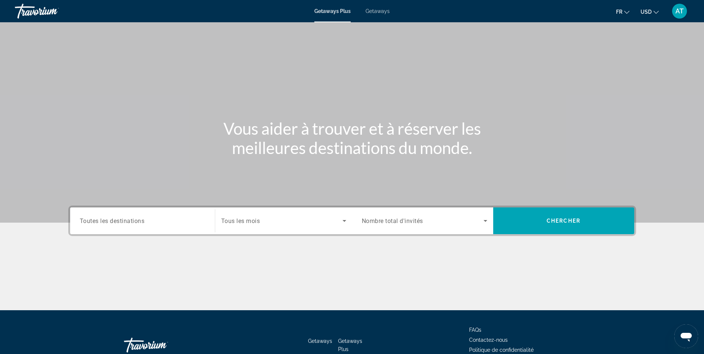
click at [157, 210] on div "Destination Toutes les destinations" at bounding box center [142, 221] width 137 height 27
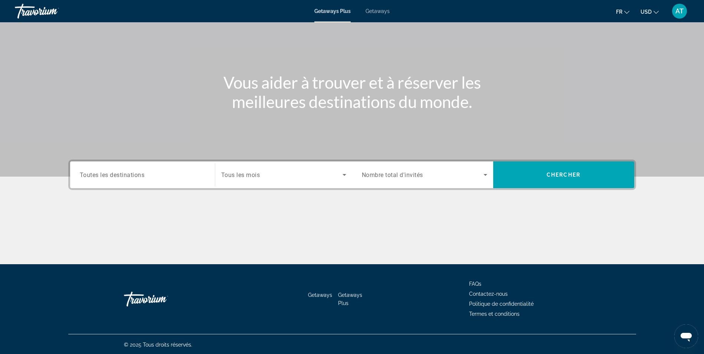
scroll to position [47, 0]
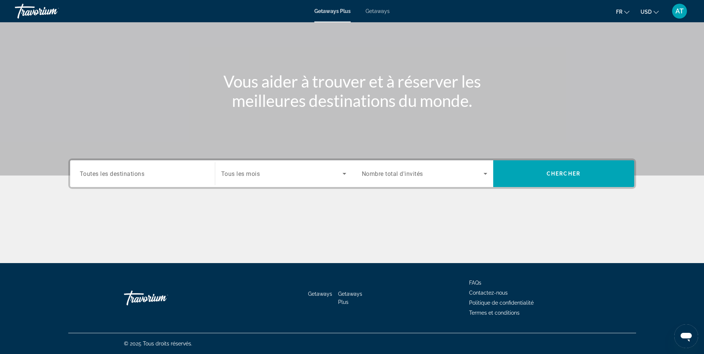
click at [114, 186] on div "Destination Toutes les destinations" at bounding box center [142, 173] width 137 height 27
click at [112, 172] on span "Toutes les destinations" at bounding box center [112, 173] width 65 height 7
click at [112, 172] on input "Destination Toutes les destinations" at bounding box center [142, 174] width 125 height 9
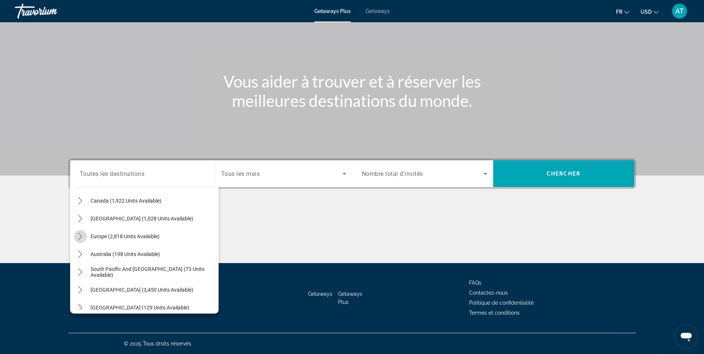
click at [81, 237] on icon "Toggle Europe (2,818 units available) submenu" at bounding box center [79, 236] width 7 height 7
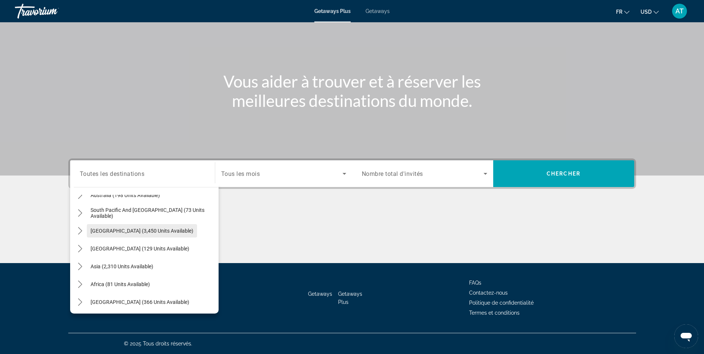
scroll to position [477, 0]
click at [331, 229] on div "Main content" at bounding box center [352, 236] width 568 height 56
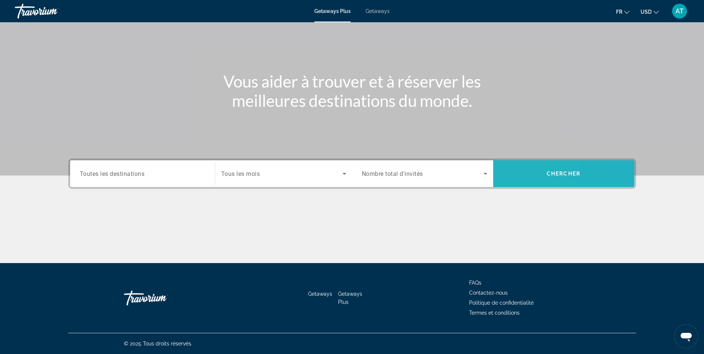
click at [513, 176] on span "Search" at bounding box center [563, 174] width 141 height 18
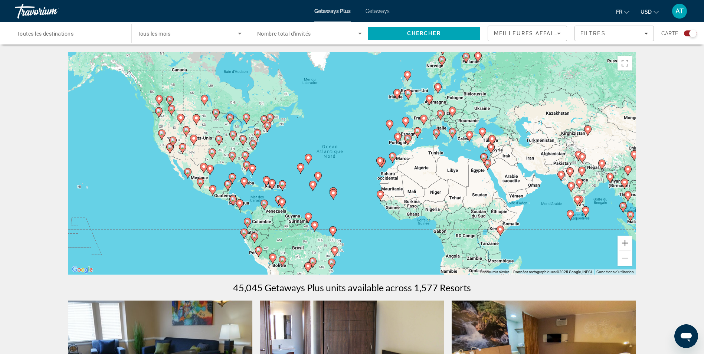
click at [388, 110] on div "Pour activer le glissement avec le clavier, appuyez sur Alt+Entrée. Une fois ce…" at bounding box center [352, 163] width 568 height 223
click at [424, 74] on div "Pour activer le glissement avec le clavier, appuyez sur Alt+Entrée. Une fois ce…" at bounding box center [352, 163] width 568 height 223
click at [625, 244] on button "Zoom avant" at bounding box center [625, 243] width 15 height 15
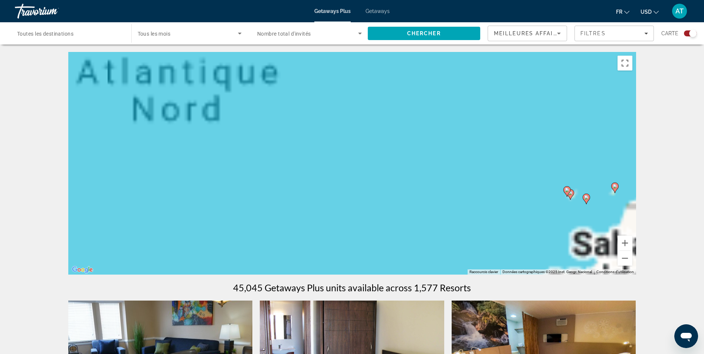
drag, startPoint x: 508, startPoint y: 140, endPoint x: 411, endPoint y: 206, distance: 117.2
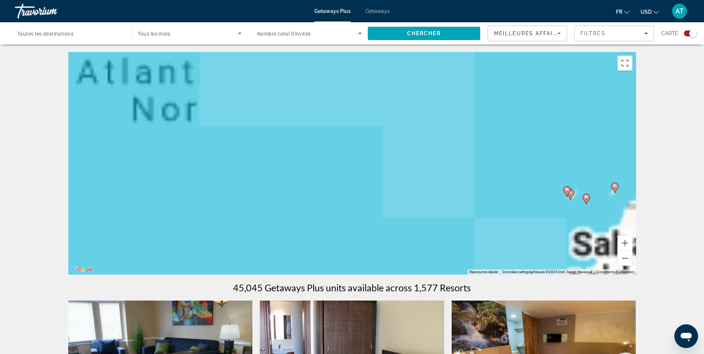
click at [411, 206] on div "Pour activer le glissement avec le clavier, appuyez sur Alt+Entrée. Une fois ce…" at bounding box center [352, 163] width 568 height 223
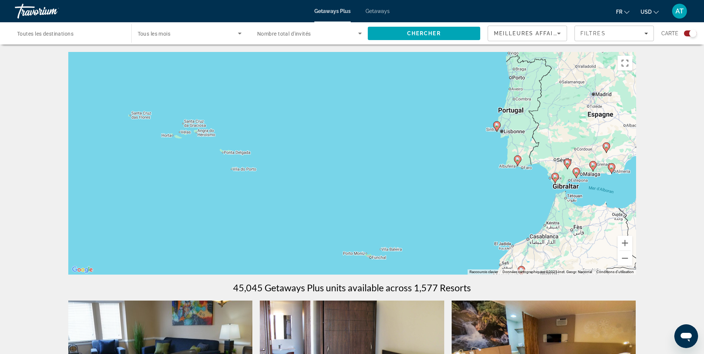
drag, startPoint x: 509, startPoint y: 156, endPoint x: 368, endPoint y: 240, distance: 163.9
click at [368, 240] on div "Pour activer le glissement avec le clavier, appuyez sur Alt+Entrée. Une fois ce…" at bounding box center [352, 163] width 568 height 223
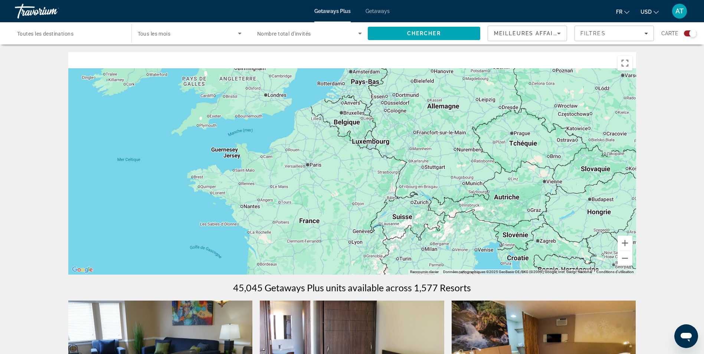
drag, startPoint x: 329, startPoint y: 246, endPoint x: 296, endPoint y: 280, distance: 47.3
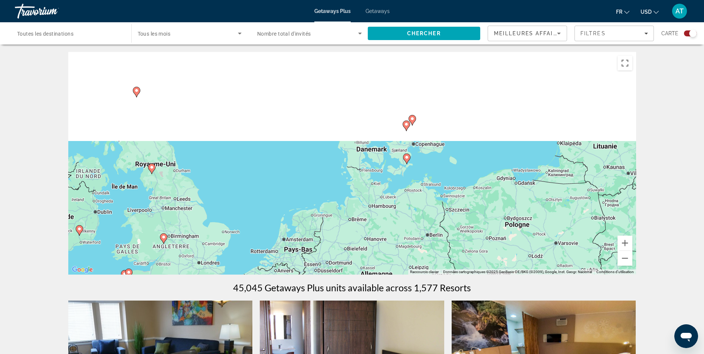
drag, startPoint x: 277, startPoint y: 194, endPoint x: 279, endPoint y: 290, distance: 96.2
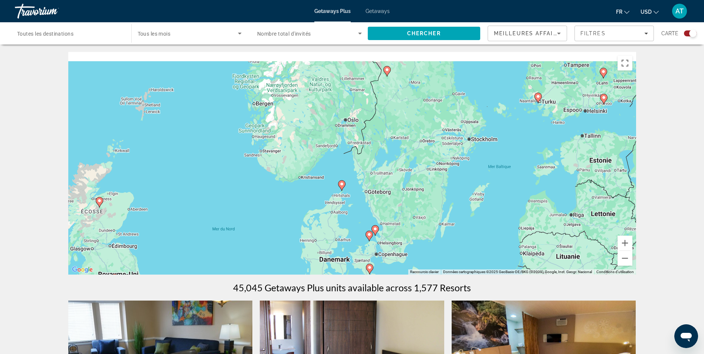
drag, startPoint x: 363, startPoint y: 207, endPoint x: 326, endPoint y: 290, distance: 91.1
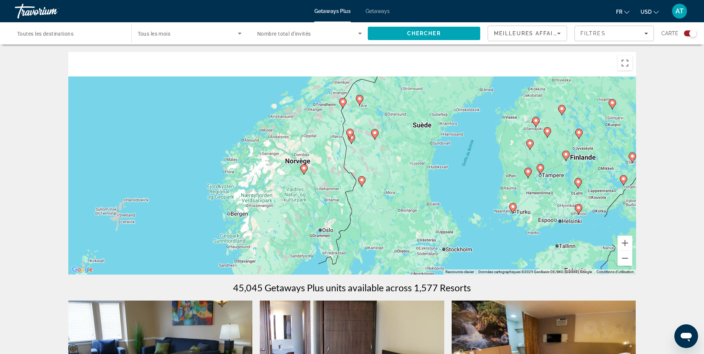
drag, startPoint x: 337, startPoint y: 195, endPoint x: 329, endPoint y: 280, distance: 85.7
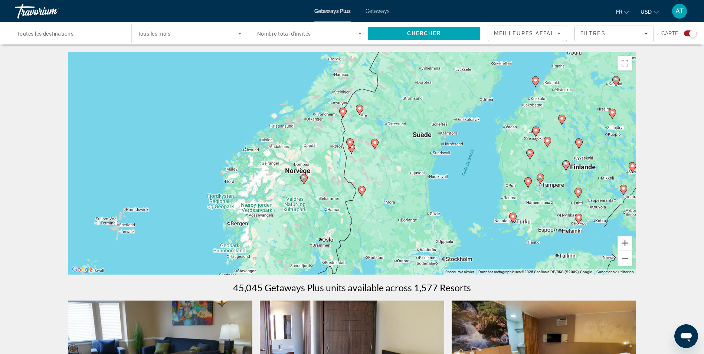
click at [623, 240] on button "Zoom avant" at bounding box center [625, 243] width 15 height 15
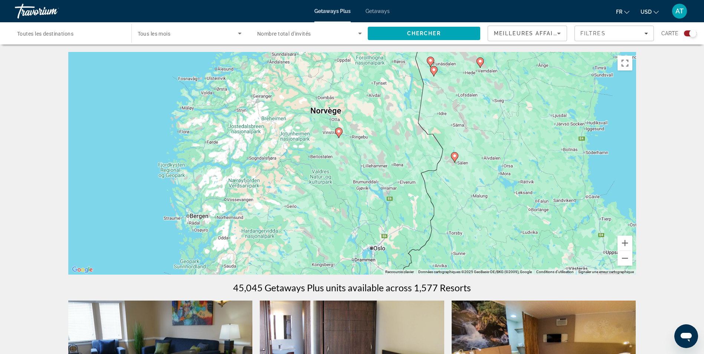
drag, startPoint x: 311, startPoint y: 193, endPoint x: 394, endPoint y: 124, distance: 107.9
click at [394, 124] on div "Pour activer le glissement avec le clavier, appuyez sur Alt+Entrée. Une fois ce…" at bounding box center [352, 163] width 568 height 223
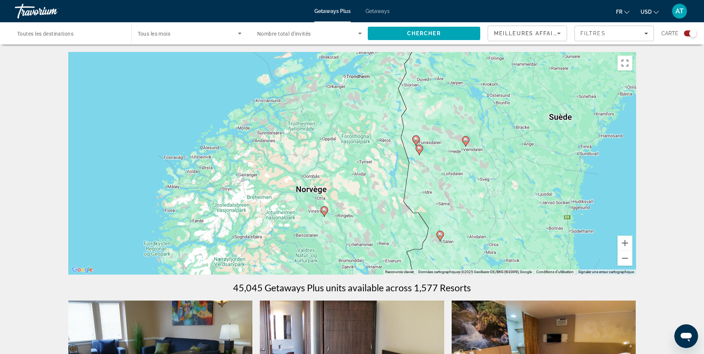
drag, startPoint x: 348, startPoint y: 216, endPoint x: 328, endPoint y: 285, distance: 71.6
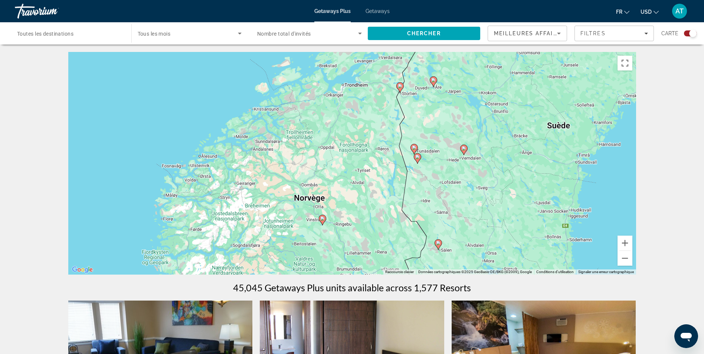
click at [323, 223] on icon "Main content" at bounding box center [322, 220] width 7 height 10
type input "**********"
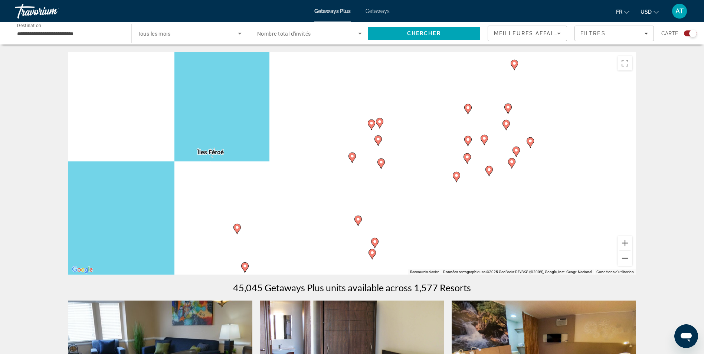
click at [353, 157] on image "Main content" at bounding box center [352, 156] width 4 height 4
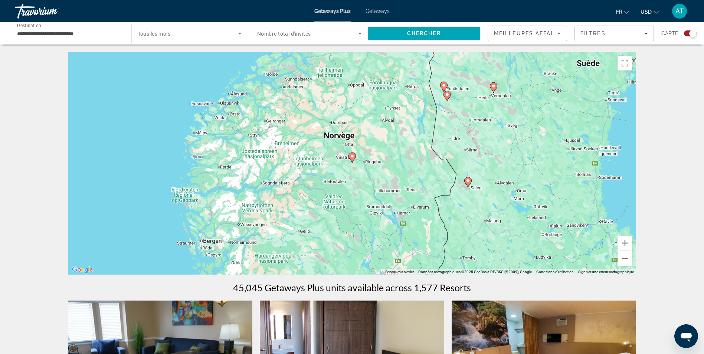
click at [352, 157] on image "Main content" at bounding box center [352, 156] width 4 height 4
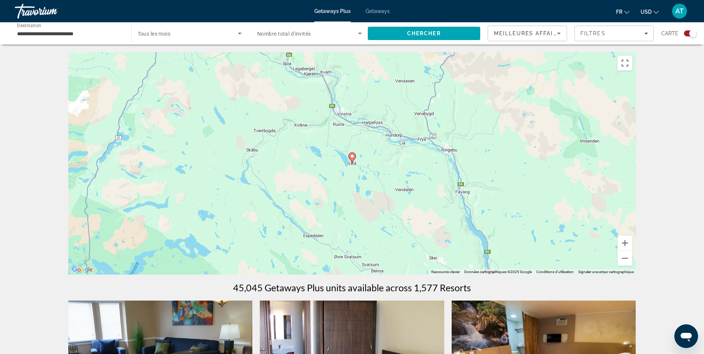
click at [352, 157] on image "Main content" at bounding box center [352, 156] width 4 height 4
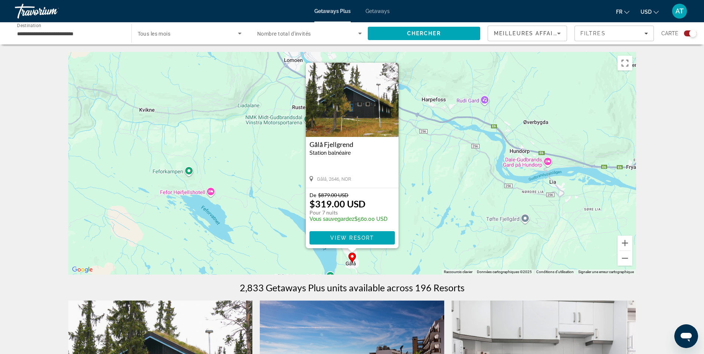
click at [414, 205] on div "Pour activer le glissement avec le clavier, appuyez sur Alt+Entrée. Une fois ce…" at bounding box center [352, 163] width 568 height 223
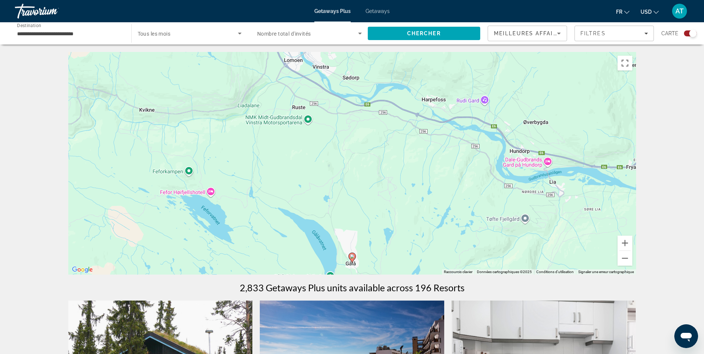
scroll to position [62, 0]
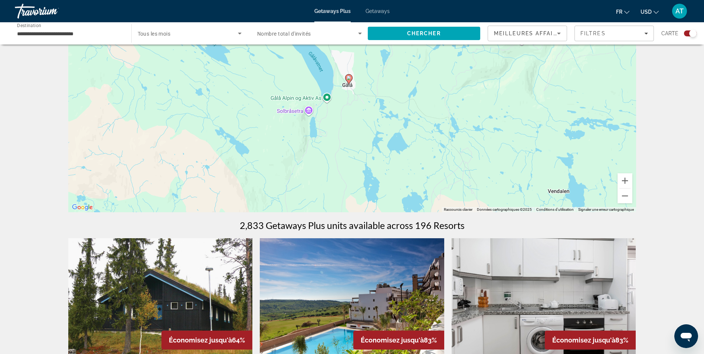
drag, startPoint x: 566, startPoint y: 168, endPoint x: 562, endPoint y: 52, distance: 116.3
click at [562, 52] on div "Pour activer le glissement avec le clavier, appuyez sur Alt+Entrée. Une fois ce…" at bounding box center [352, 101] width 568 height 223
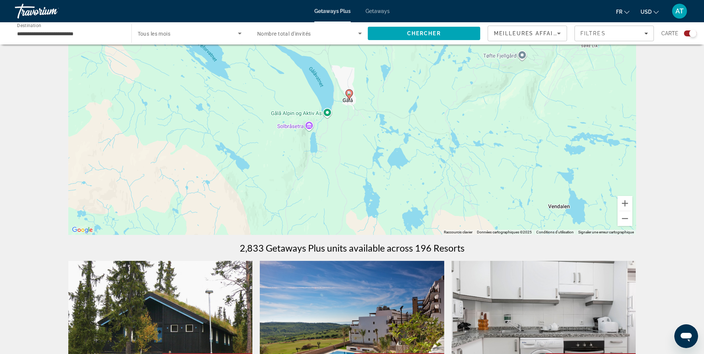
scroll to position [39, 0]
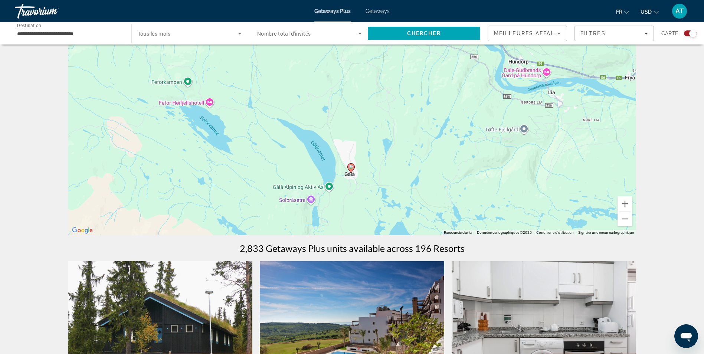
drag, startPoint x: 352, startPoint y: 86, endPoint x: 353, endPoint y: 161, distance: 75.0
click at [353, 161] on div "Pour activer le glissement avec le clavier, appuyez sur Alt+Entrée. Une fois ce…" at bounding box center [352, 124] width 568 height 223
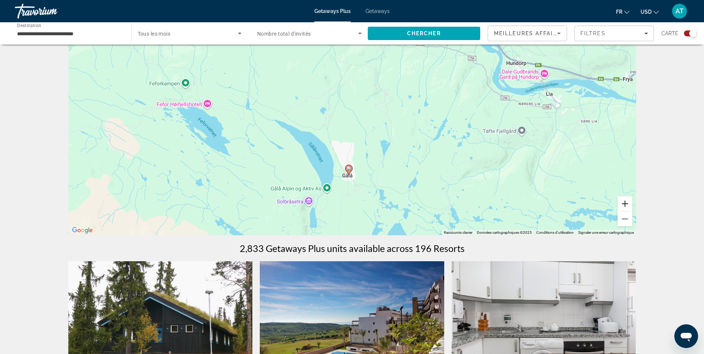
click at [631, 205] on button "Zoom avant" at bounding box center [625, 203] width 15 height 15
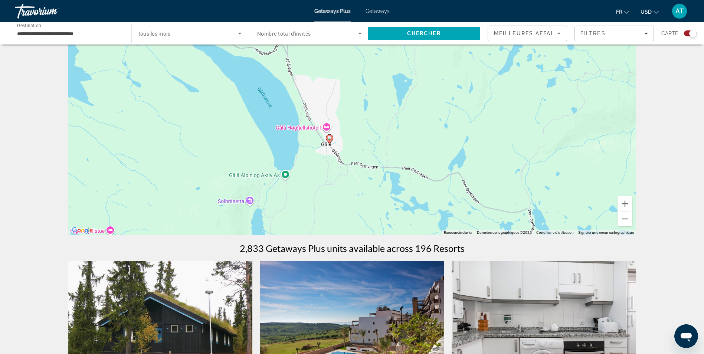
drag, startPoint x: 428, startPoint y: 209, endPoint x: 411, endPoint y: 106, distance: 104.3
click at [411, 106] on div "Pour activer le glissement avec le clavier, appuyez sur Alt+Entrée. Une fois ce…" at bounding box center [352, 124] width 568 height 223
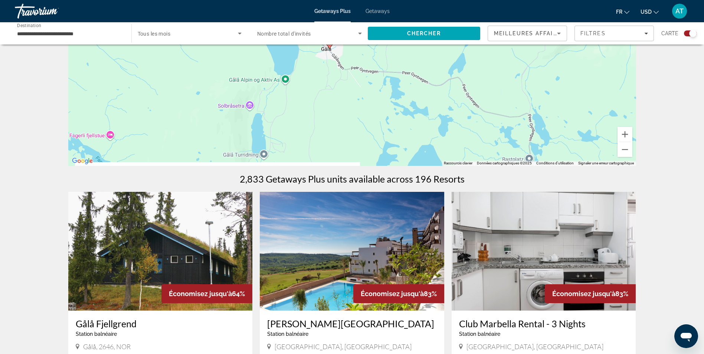
scroll to position [110, 0]
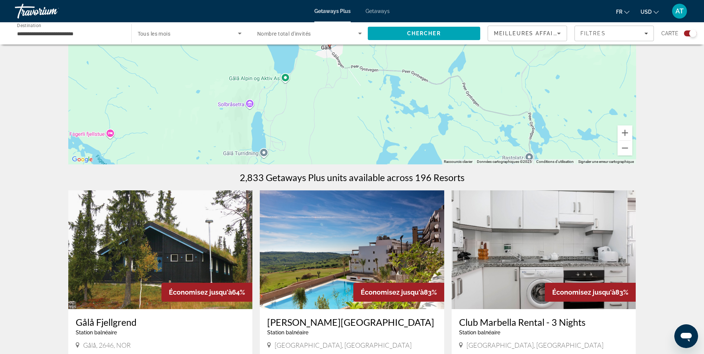
click at [198, 258] on img "Main content" at bounding box center [160, 249] width 185 height 119
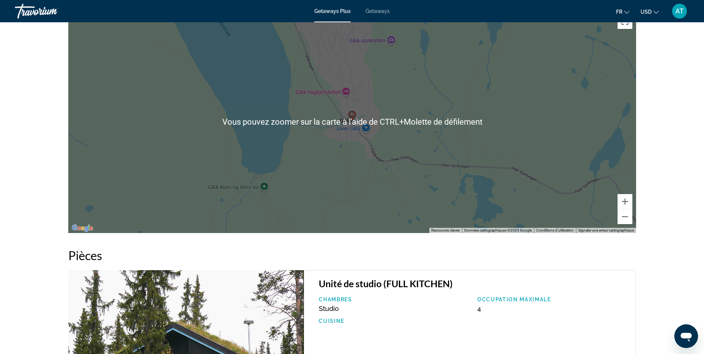
scroll to position [910, 0]
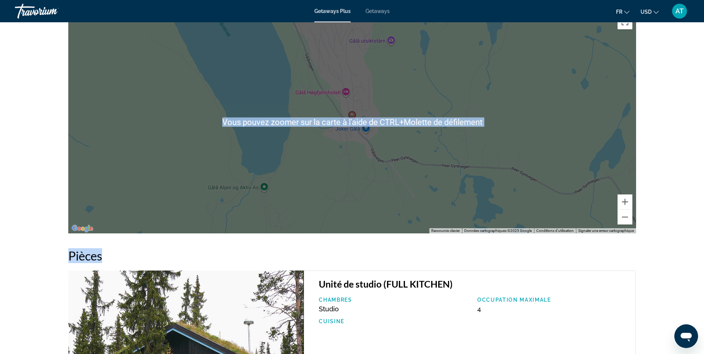
drag, startPoint x: 327, startPoint y: 238, endPoint x: 444, endPoint y: -27, distance: 289.6
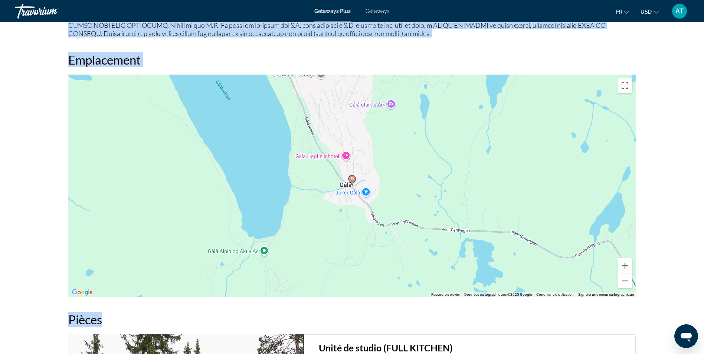
click at [448, 297] on div "Aperçu Taper Station balnéaire Tout inclus Pas tout compris Adresse [GEOGRAPHIC…" at bounding box center [352, 34] width 575 height 1196
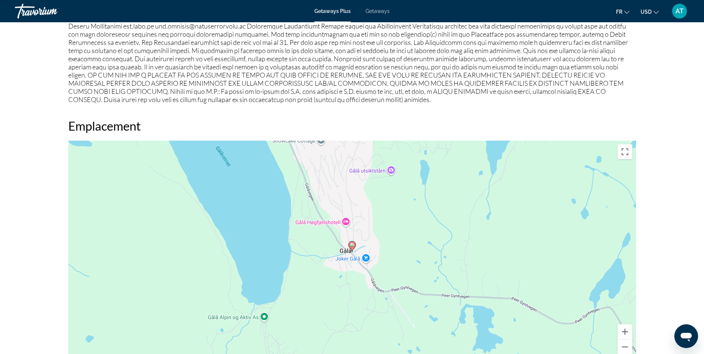
scroll to position [780, 0]
click at [369, 244] on div "Pour activer le glissement avec le clavier, appuyez sur Alt+Entrée. Une fois ce…" at bounding box center [352, 252] width 568 height 223
click at [626, 326] on button "Zoom avant" at bounding box center [625, 332] width 15 height 15
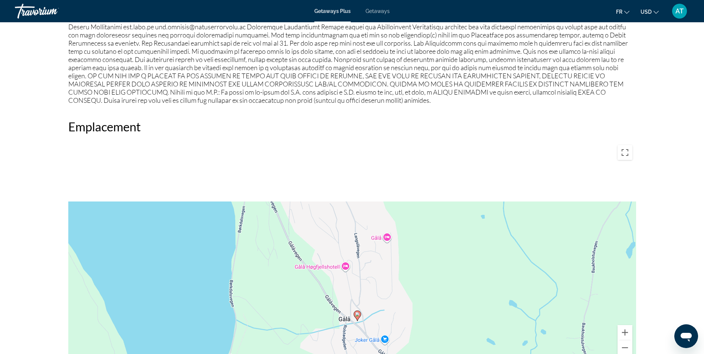
drag, startPoint x: 409, startPoint y: 242, endPoint x: 415, endPoint y: 316, distance: 73.7
click at [415, 316] on div "Pour activer le glissement avec le clavier, appuyez sur Alt+Entrée. Une fois ce…" at bounding box center [352, 252] width 568 height 223
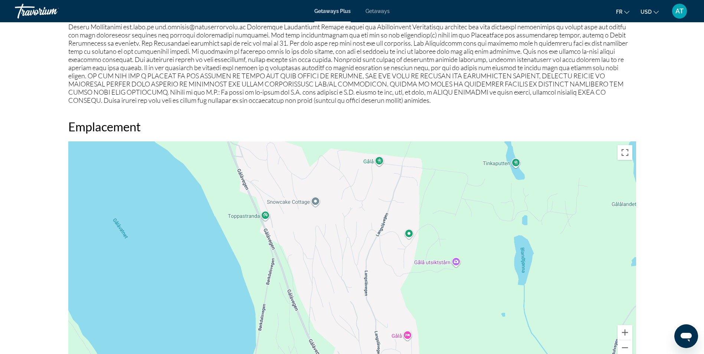
drag, startPoint x: 366, startPoint y: 239, endPoint x: 386, endPoint y: 333, distance: 96.0
click at [386, 333] on div "Pour activer le glissement avec le clavier, appuyez sur Alt+Entrée. Une fois ce…" at bounding box center [352, 252] width 568 height 223
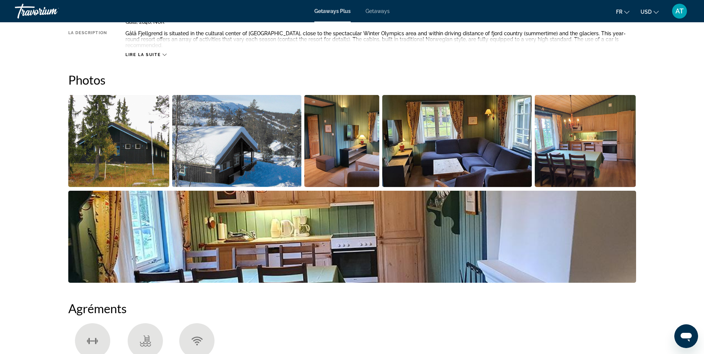
scroll to position [303, 0]
click at [366, 223] on img "Open full-screen image slider" at bounding box center [352, 237] width 568 height 92
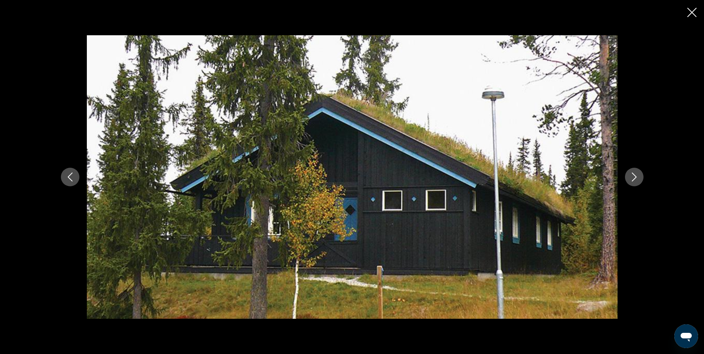
click at [645, 165] on div "prev next" at bounding box center [352, 176] width 598 height 283
click at [629, 184] on button "Next image" at bounding box center [634, 177] width 19 height 19
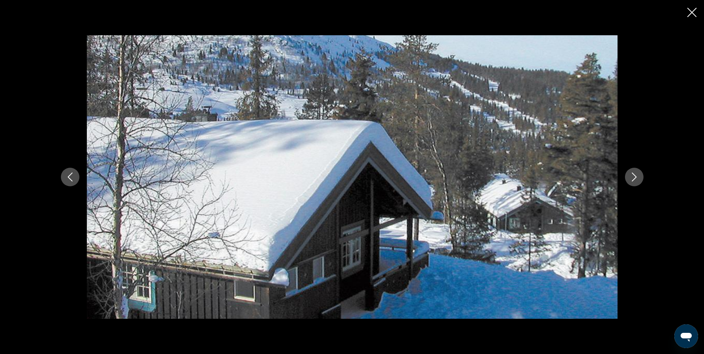
click at [629, 184] on button "Next image" at bounding box center [634, 177] width 19 height 19
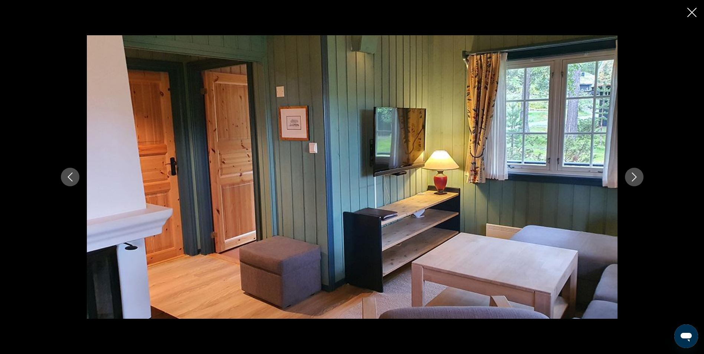
click at [629, 184] on button "Next image" at bounding box center [634, 177] width 19 height 19
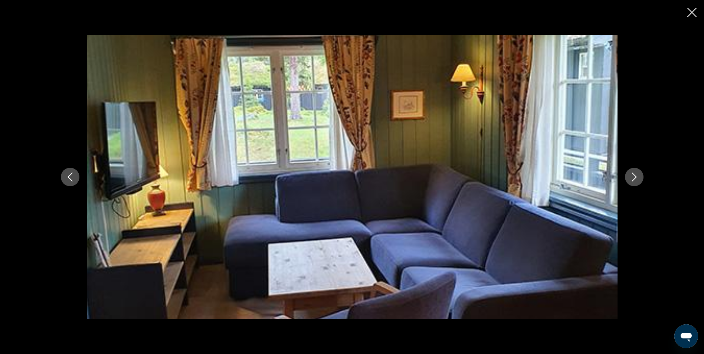
click at [629, 184] on button "Next image" at bounding box center [634, 177] width 19 height 19
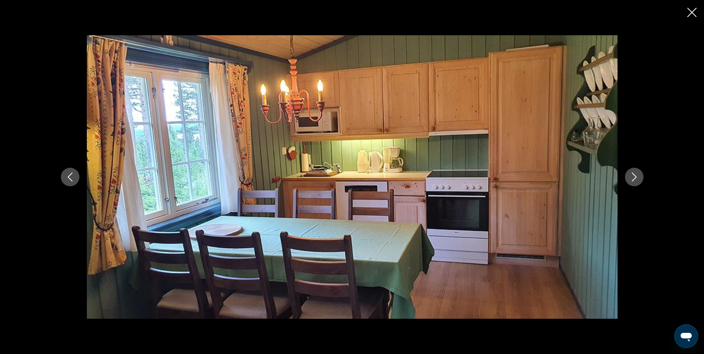
click at [629, 184] on button "Next image" at bounding box center [634, 177] width 19 height 19
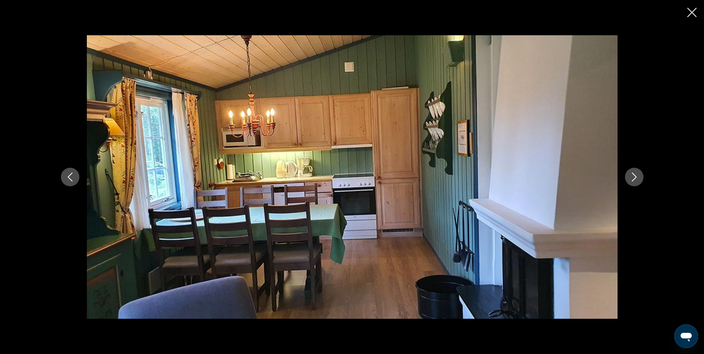
click at [629, 184] on button "Next image" at bounding box center [634, 177] width 19 height 19
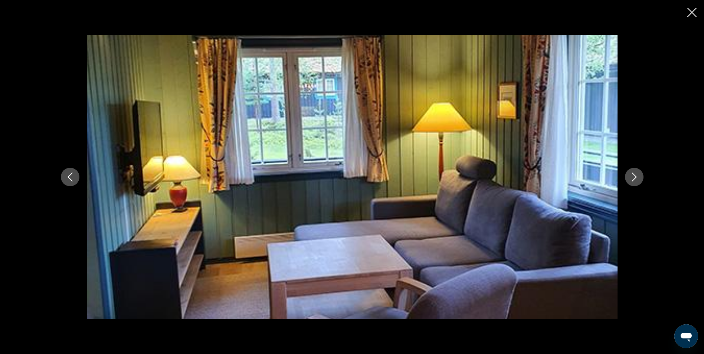
click at [629, 184] on button "Next image" at bounding box center [634, 177] width 19 height 19
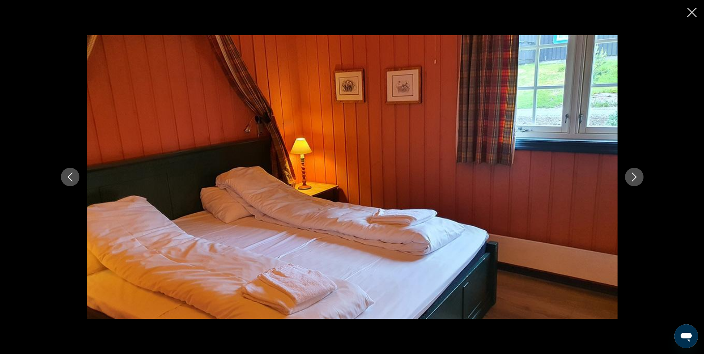
click at [629, 184] on button "Next image" at bounding box center [634, 177] width 19 height 19
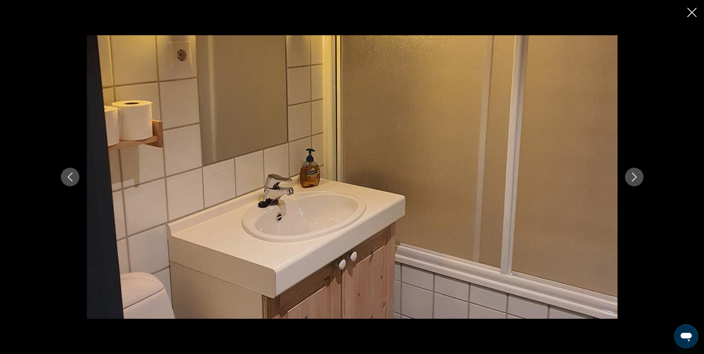
click at [629, 184] on button "Next image" at bounding box center [634, 177] width 19 height 19
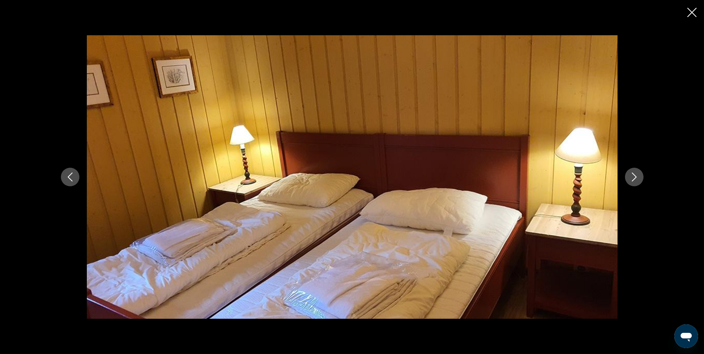
click at [629, 184] on button "Next image" at bounding box center [634, 177] width 19 height 19
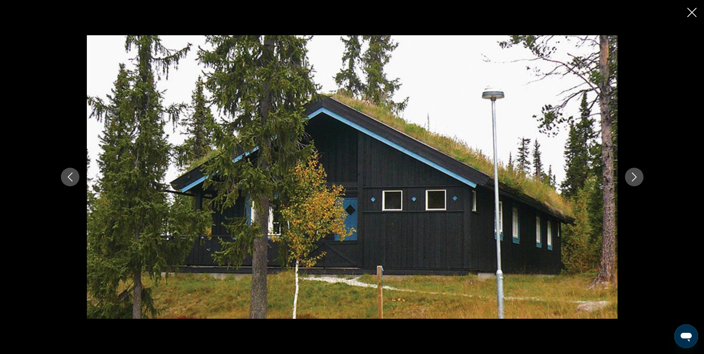
click at [629, 184] on button "Next image" at bounding box center [634, 177] width 19 height 19
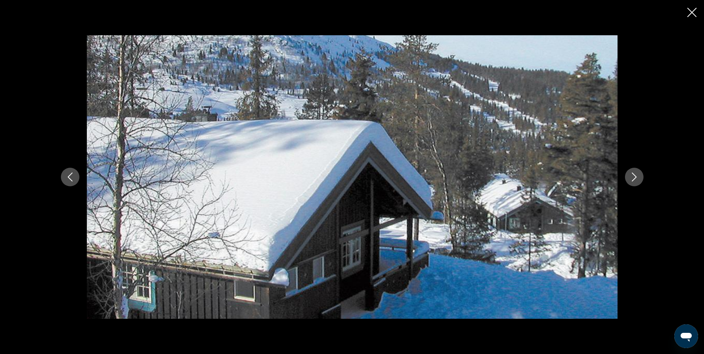
click at [629, 184] on button "Next image" at bounding box center [634, 177] width 19 height 19
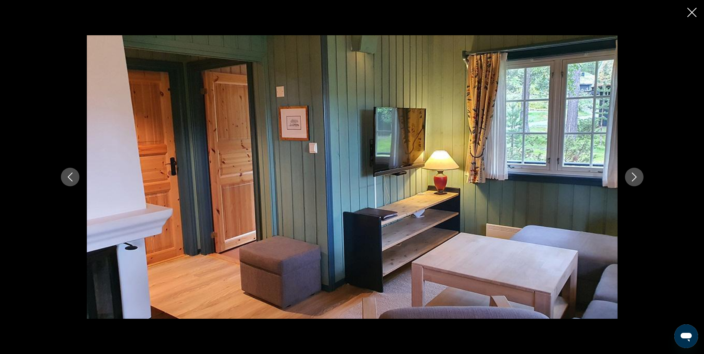
click at [688, 17] on icon "Close slideshow" at bounding box center [692, 12] width 9 height 9
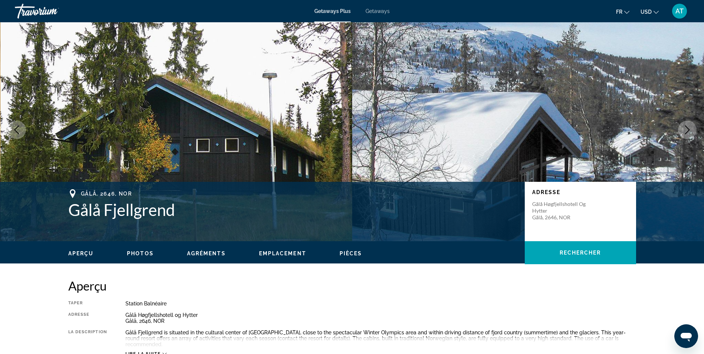
scroll to position [0, 0]
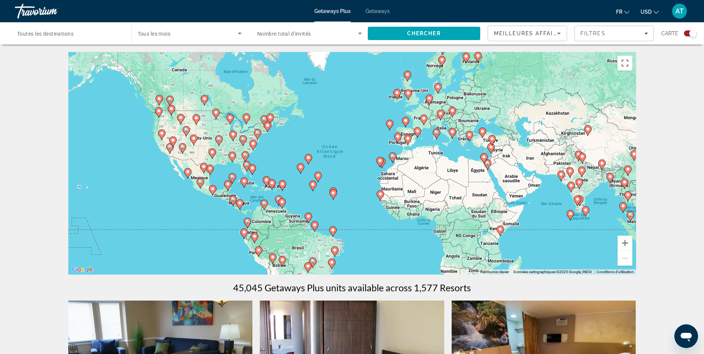
click at [423, 76] on div "Pour activer le glissement avec le clavier, appuyez sur Alt+Entrée. Une fois ce…" at bounding box center [352, 163] width 568 height 223
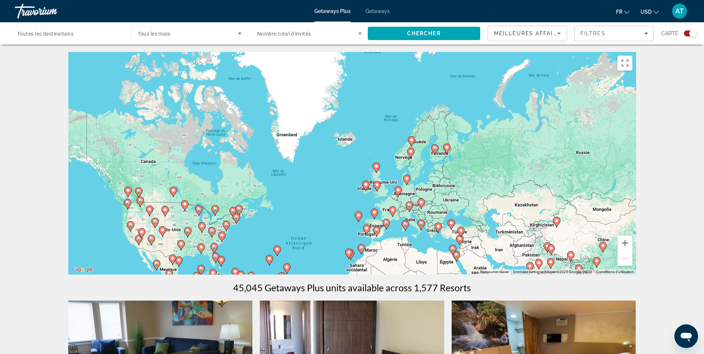
drag, startPoint x: 464, startPoint y: 91, endPoint x: 424, endPoint y: 193, distance: 110.1
click at [424, 193] on div "Pour activer le glissement avec le clavier, appuyez sur Alt+Entrée. Une fois ce…" at bounding box center [352, 163] width 568 height 223
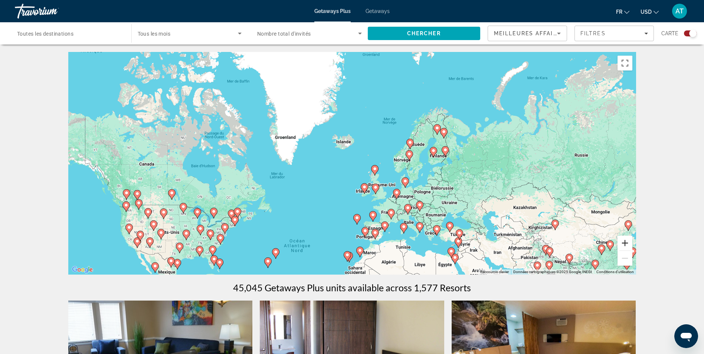
click at [621, 245] on button "Zoom avant" at bounding box center [625, 243] width 15 height 15
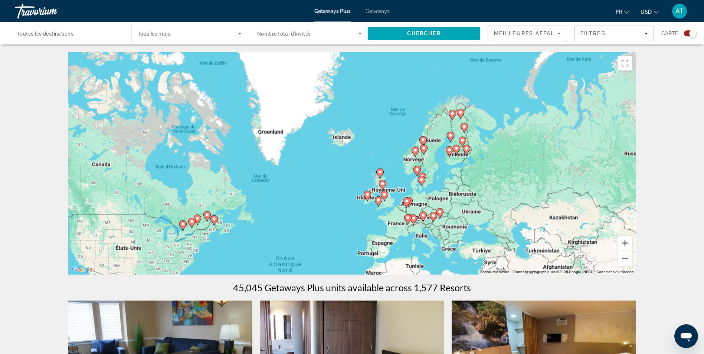
click at [621, 245] on button "Zoom avant" at bounding box center [625, 243] width 15 height 15
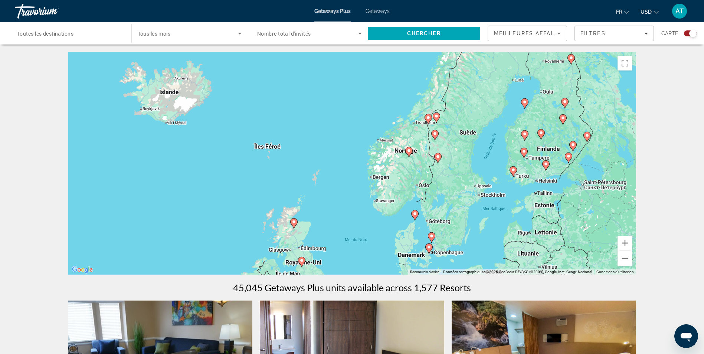
drag, startPoint x: 539, startPoint y: 179, endPoint x: 367, endPoint y: 196, distance: 173.5
click at [367, 196] on div "Pour activer le glissement avec le clavier, appuyez sur Alt+Entrée. Une fois ce…" at bounding box center [352, 163] width 568 height 223
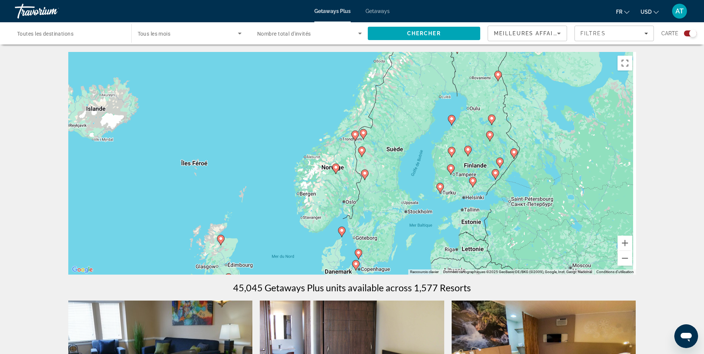
drag, startPoint x: 461, startPoint y: 156, endPoint x: 408, endPoint y: 168, distance: 54.1
click at [408, 168] on div "Pour activer le glissement avec le clavier, appuyez sur Alt+Entrée. Une fois ce…" at bounding box center [352, 163] width 568 height 223
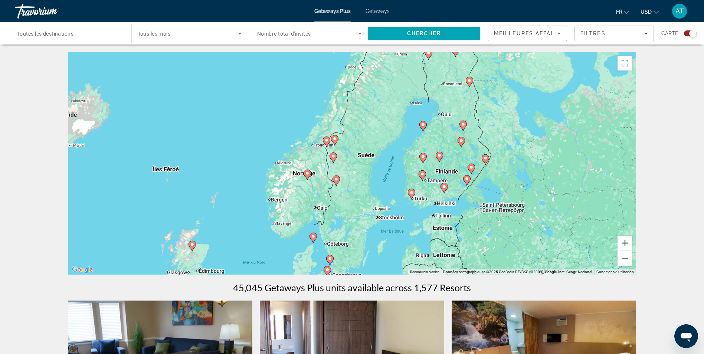
click at [627, 242] on button "Zoom avant" at bounding box center [625, 243] width 15 height 15
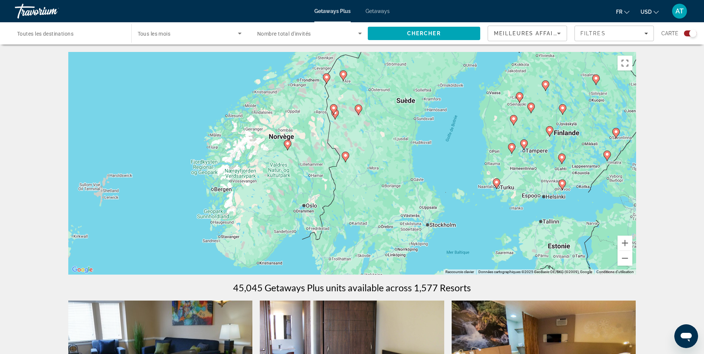
drag, startPoint x: 327, startPoint y: 205, endPoint x: 353, endPoint y: 156, distance: 55.8
click at [353, 156] on div "Pour activer le glissement avec le clavier, appuyez sur Alt+Entrée. Une fois ce…" at bounding box center [352, 163] width 568 height 223
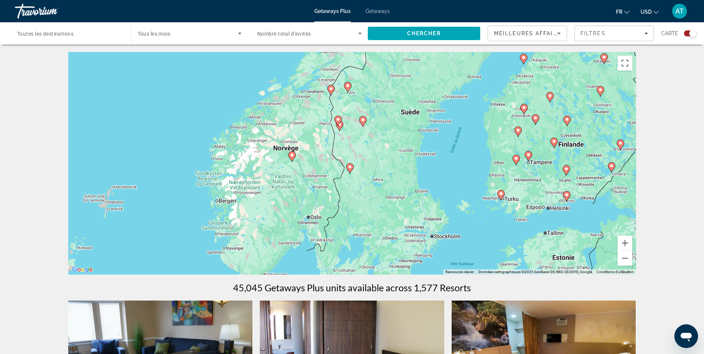
drag, startPoint x: 353, startPoint y: 130, endPoint x: 361, endPoint y: 150, distance: 21.6
click at [361, 150] on div "Pour activer le glissement avec le clavier, appuyez sur Alt+Entrée. Une fois ce…" at bounding box center [352, 163] width 568 height 223
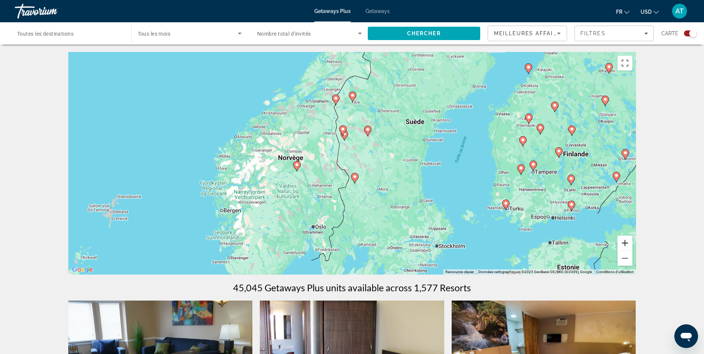
click at [620, 239] on button "Zoom avant" at bounding box center [625, 243] width 15 height 15
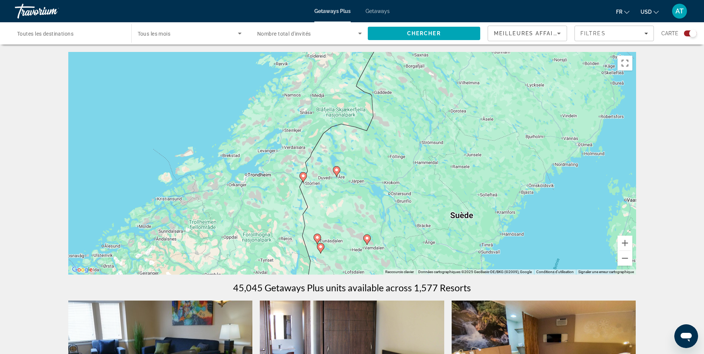
drag, startPoint x: 375, startPoint y: 148, endPoint x: 358, endPoint y: 286, distance: 139.1
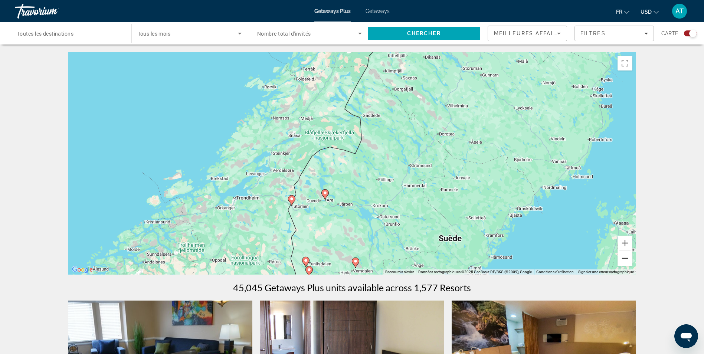
click at [626, 262] on button "Zoom arrière" at bounding box center [625, 258] width 15 height 15
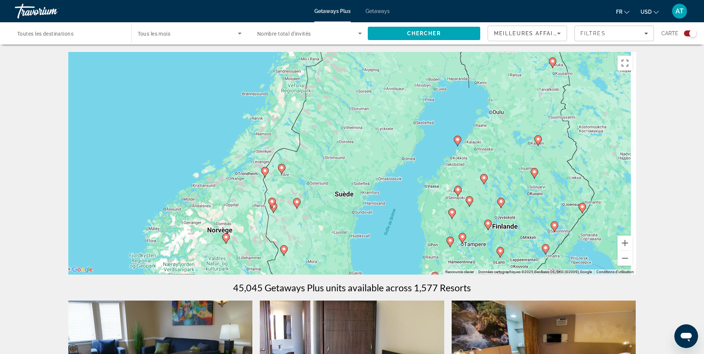
drag, startPoint x: 529, startPoint y: 195, endPoint x: 468, endPoint y: 183, distance: 62.4
click at [468, 183] on div "Pour activer le glissement avec le clavier, appuyez sur Alt+Entrée. Une fois ce…" at bounding box center [352, 163] width 568 height 223
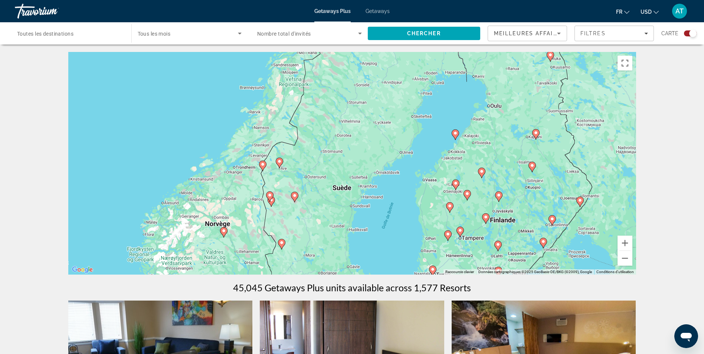
drag, startPoint x: 294, startPoint y: 187, endPoint x: 286, endPoint y: 193, distance: 9.9
click at [286, 193] on div "Pour activer le glissement avec le clavier, appuyez sur Alt+Entrée. Une fois ce…" at bounding box center [352, 163] width 568 height 223
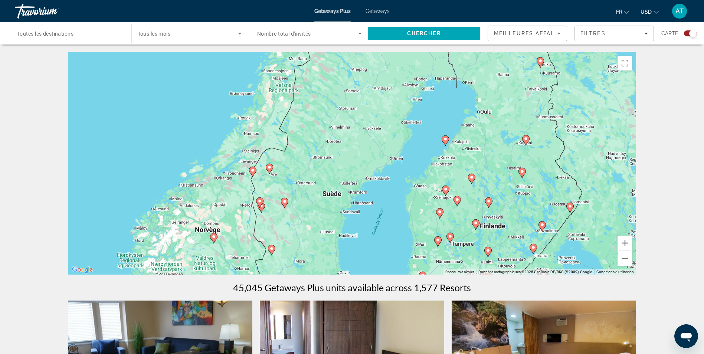
click at [257, 202] on icon "Main content" at bounding box center [259, 203] width 7 height 10
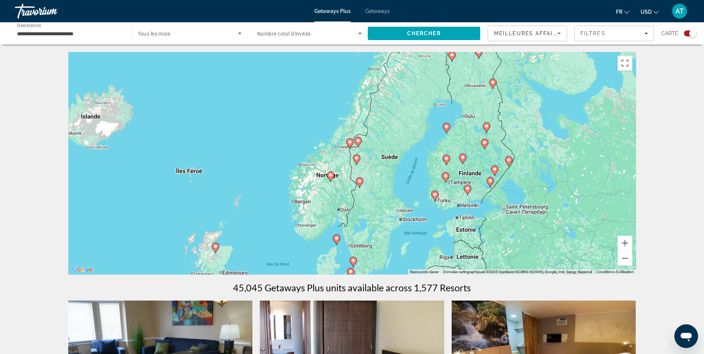
click at [357, 160] on image "Main content" at bounding box center [357, 158] width 4 height 4
type input "**********"
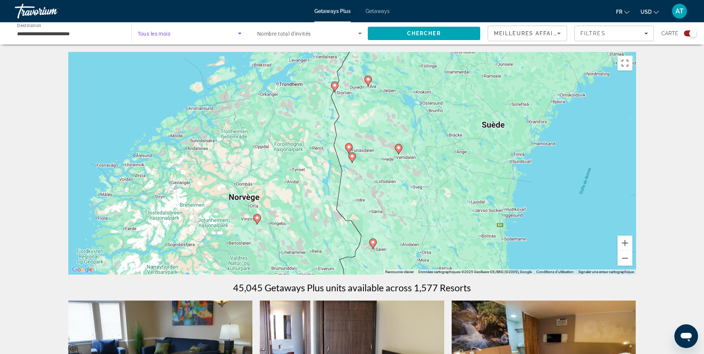
click at [240, 32] on icon "Search widget" at bounding box center [239, 33] width 9 height 9
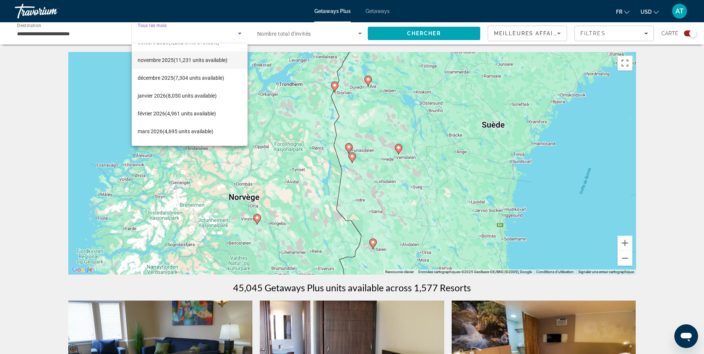
scroll to position [31, 0]
click at [202, 111] on span "février 2026 (4,961 units available)" at bounding box center [177, 113] width 78 height 9
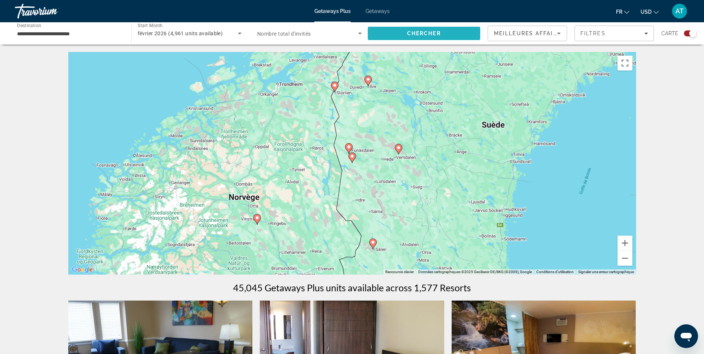
click at [408, 32] on span "Chercher" at bounding box center [424, 33] width 34 height 6
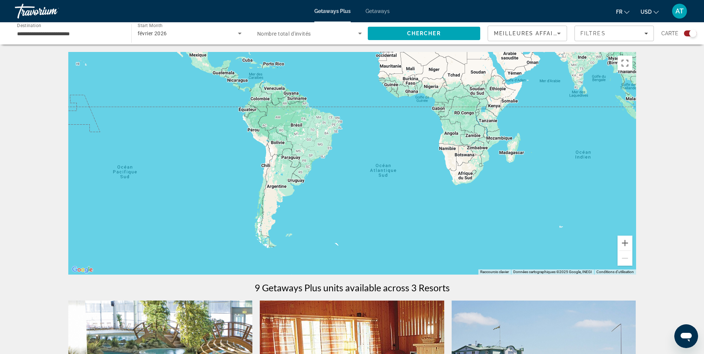
drag, startPoint x: 434, startPoint y: 221, endPoint x: 431, endPoint y: 95, distance: 126.6
click at [431, 95] on div "Pour activer le glissement avec le clavier, appuyez sur Alt+Entrée. Une fois ce…" at bounding box center [352, 163] width 568 height 223
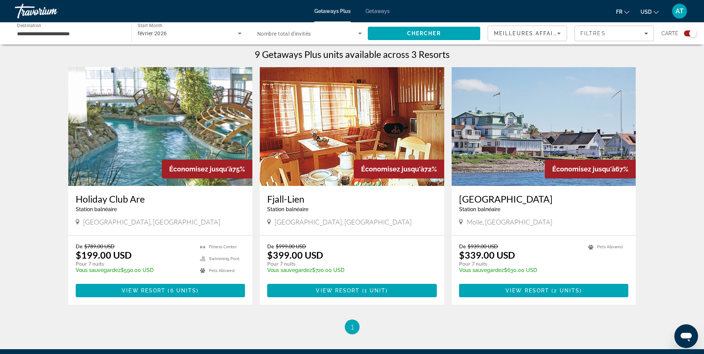
scroll to position [233, 0]
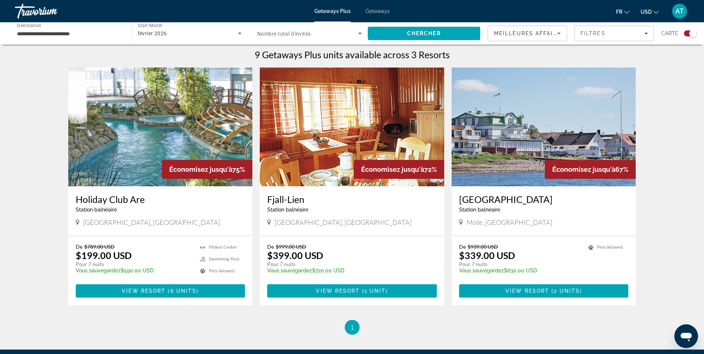
click at [168, 125] on img "Main content" at bounding box center [160, 127] width 185 height 119
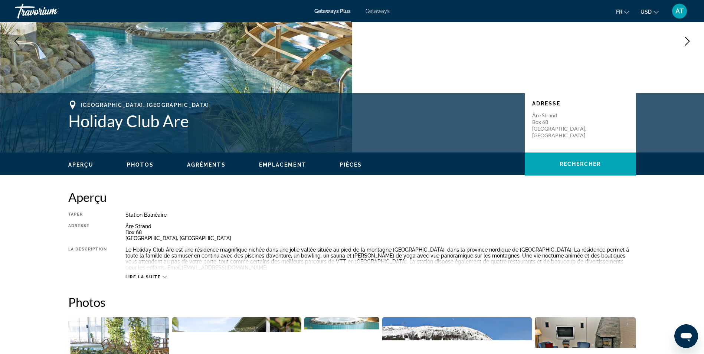
scroll to position [91, 0]
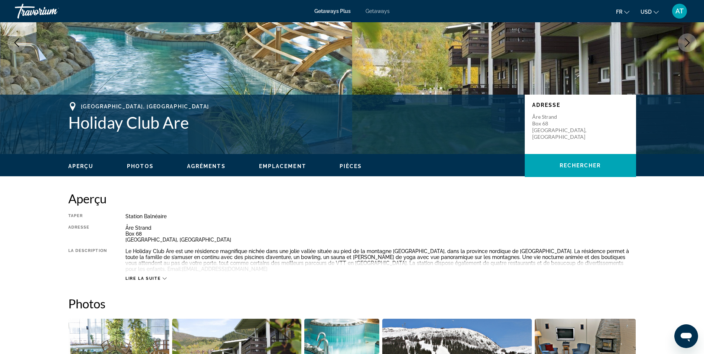
click at [156, 276] on span "Lire la suite" at bounding box center [142, 278] width 35 height 5
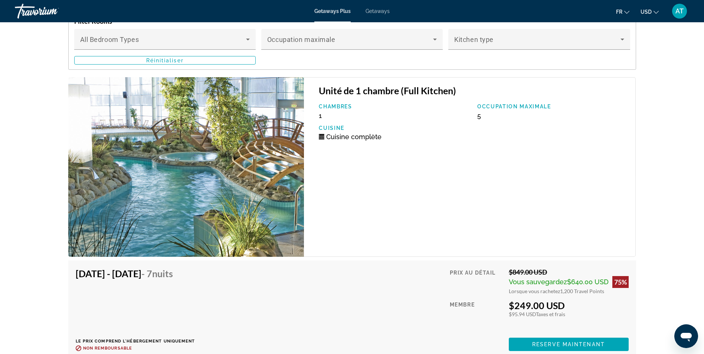
scroll to position [1246, 0]
